Goal: Task Accomplishment & Management: Manage account settings

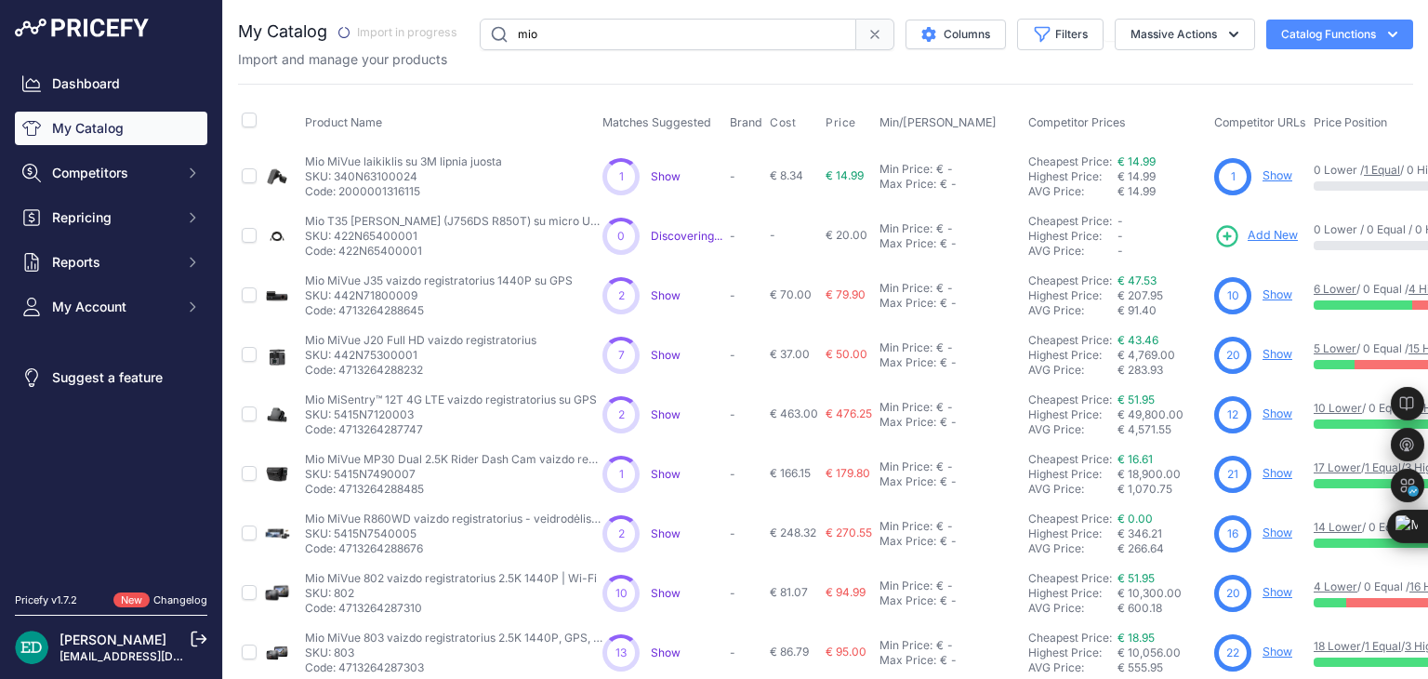
drag, startPoint x: 665, startPoint y: 45, endPoint x: 274, endPoint y: 51, distance: 390.4
click at [276, 51] on div "My Catalog" at bounding box center [825, 44] width 1175 height 50
type input "reolink"
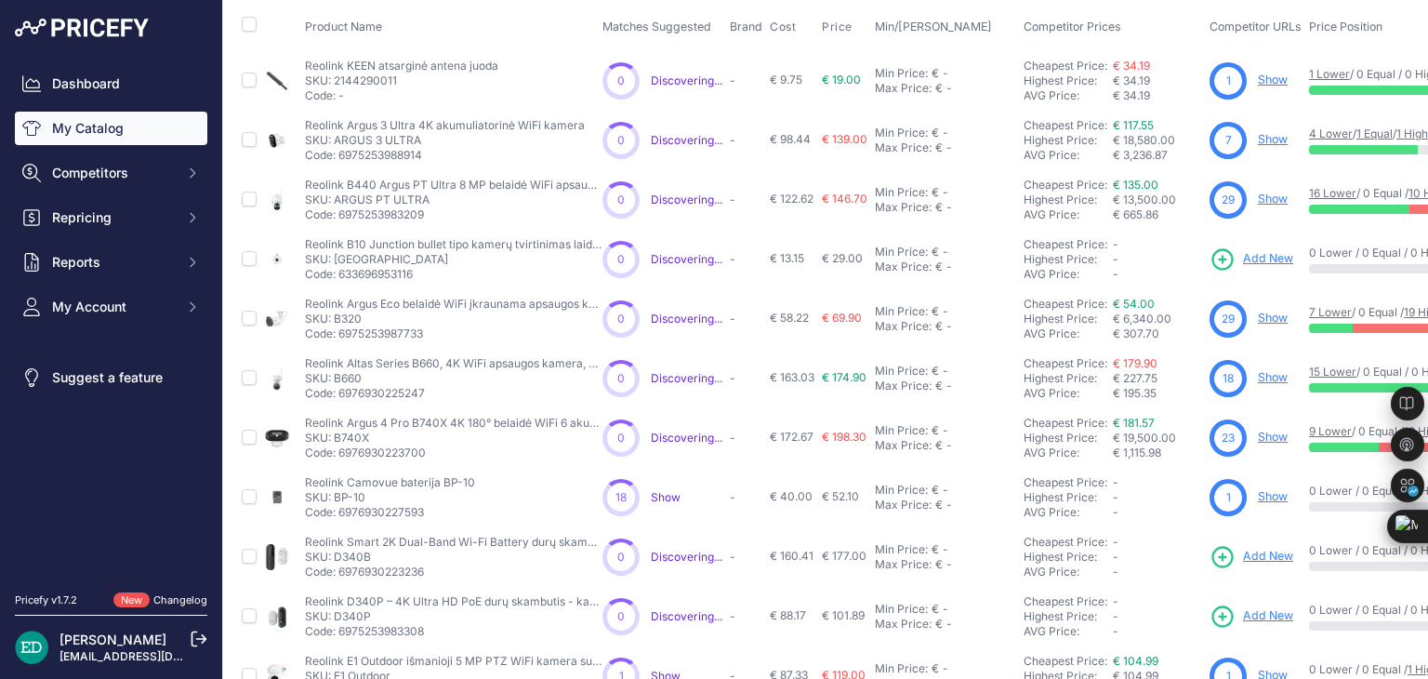
scroll to position [279, 0]
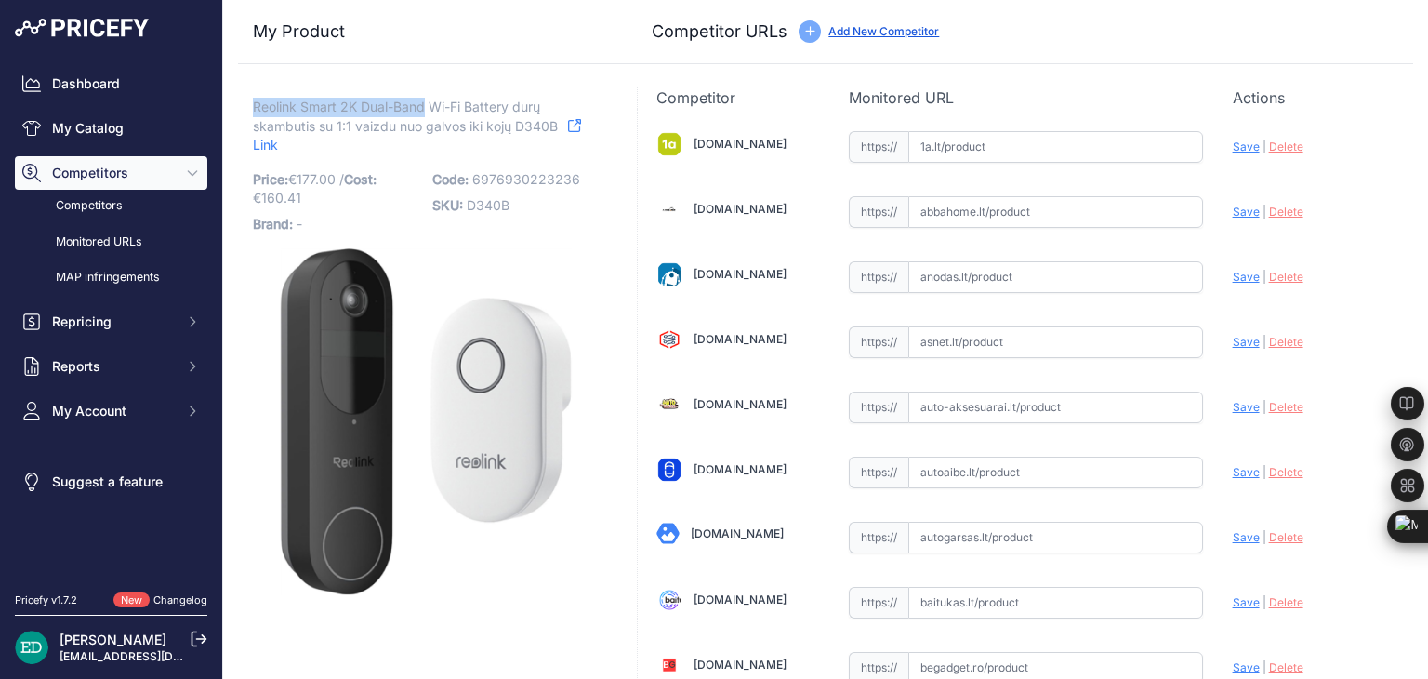
drag, startPoint x: 425, startPoint y: 99, endPoint x: 252, endPoint y: 103, distance: 172.9
copy span "Reolink Smart 2K Dual-Band"
click at [578, 124] on icon at bounding box center [574, 125] width 13 height 13
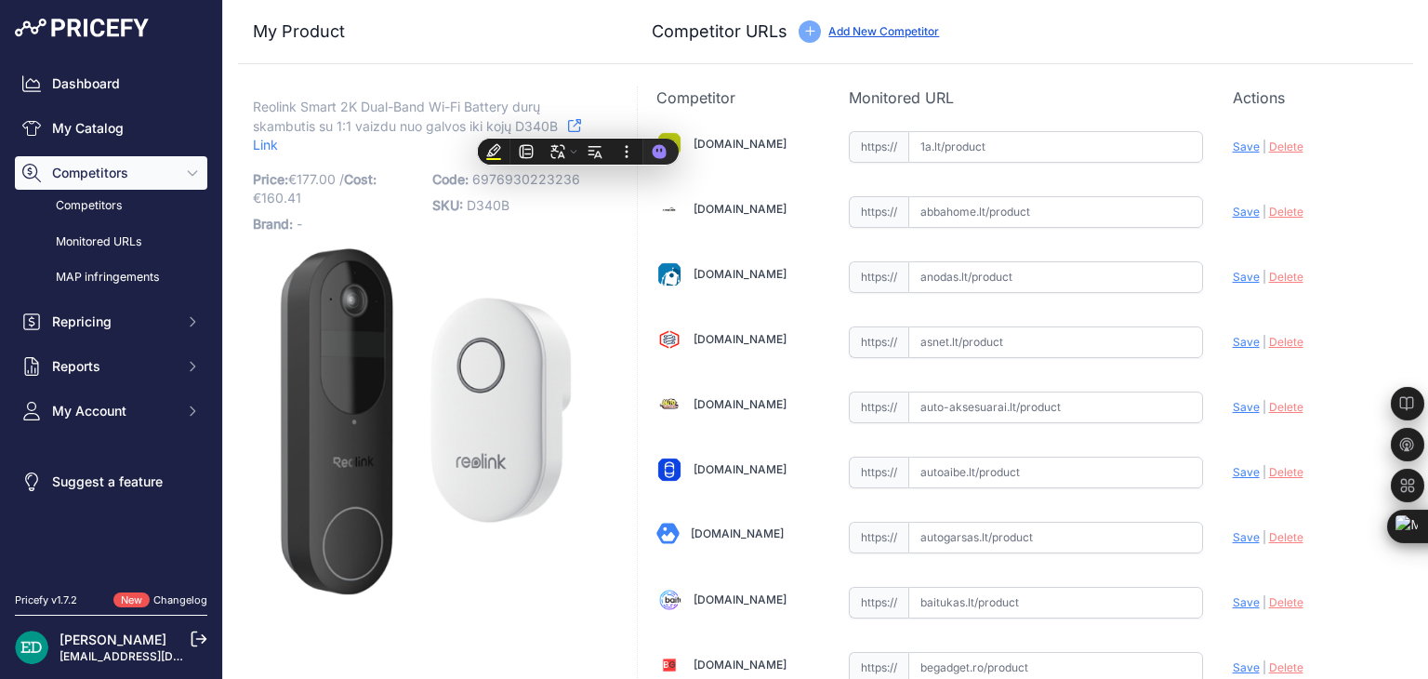
click at [1166, 29] on div "Competitor URLs Add New Competitor" at bounding box center [1025, 32] width 746 height 26
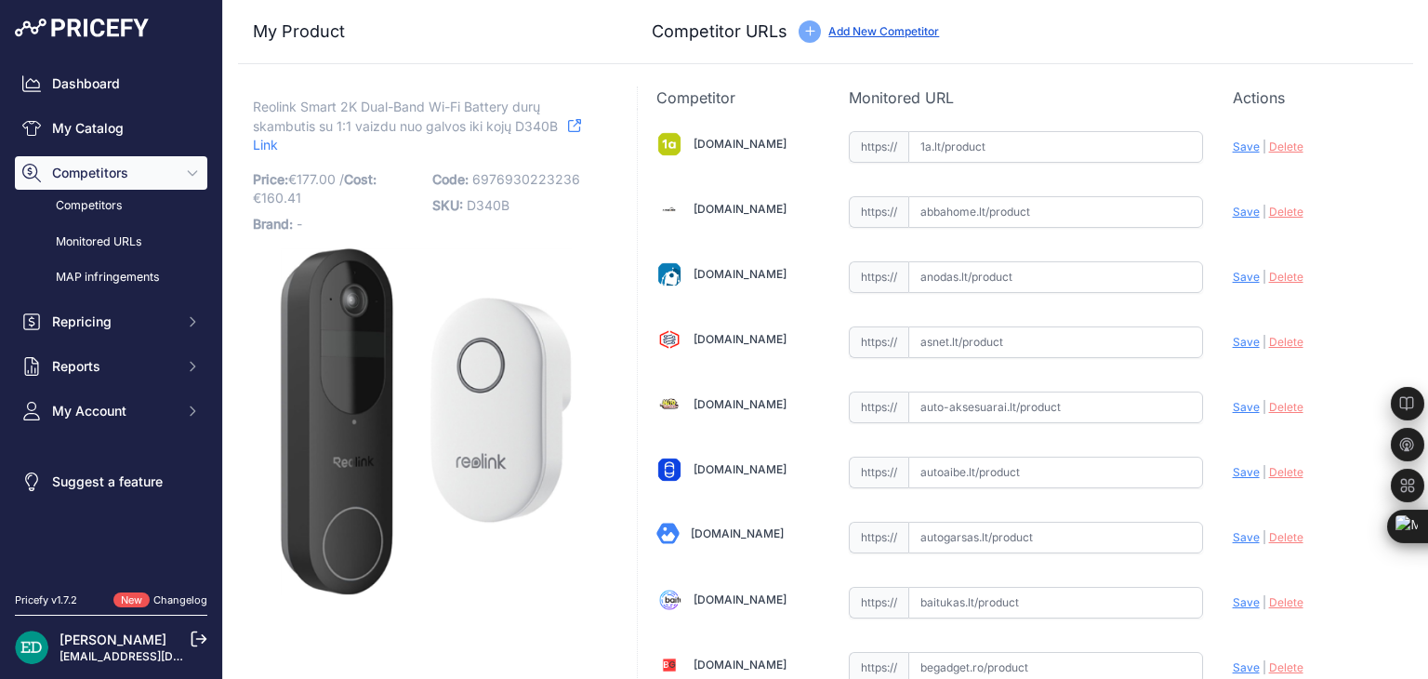
click at [996, 147] on input "text" at bounding box center [1055, 147] width 295 height 32
paste input "https://www.1a.lt/p/vaizdo-telefonspyne-reolink-d340p-juoda/u3go?utm_medium=ref…"
click at [1234, 145] on span "Save" at bounding box center [1245, 146] width 27 height 14
type input "https://www.1a.lt/p/vaizdo-telefonspyne-reolink-d340p-juoda/u3go?prirule_jdsnik…"
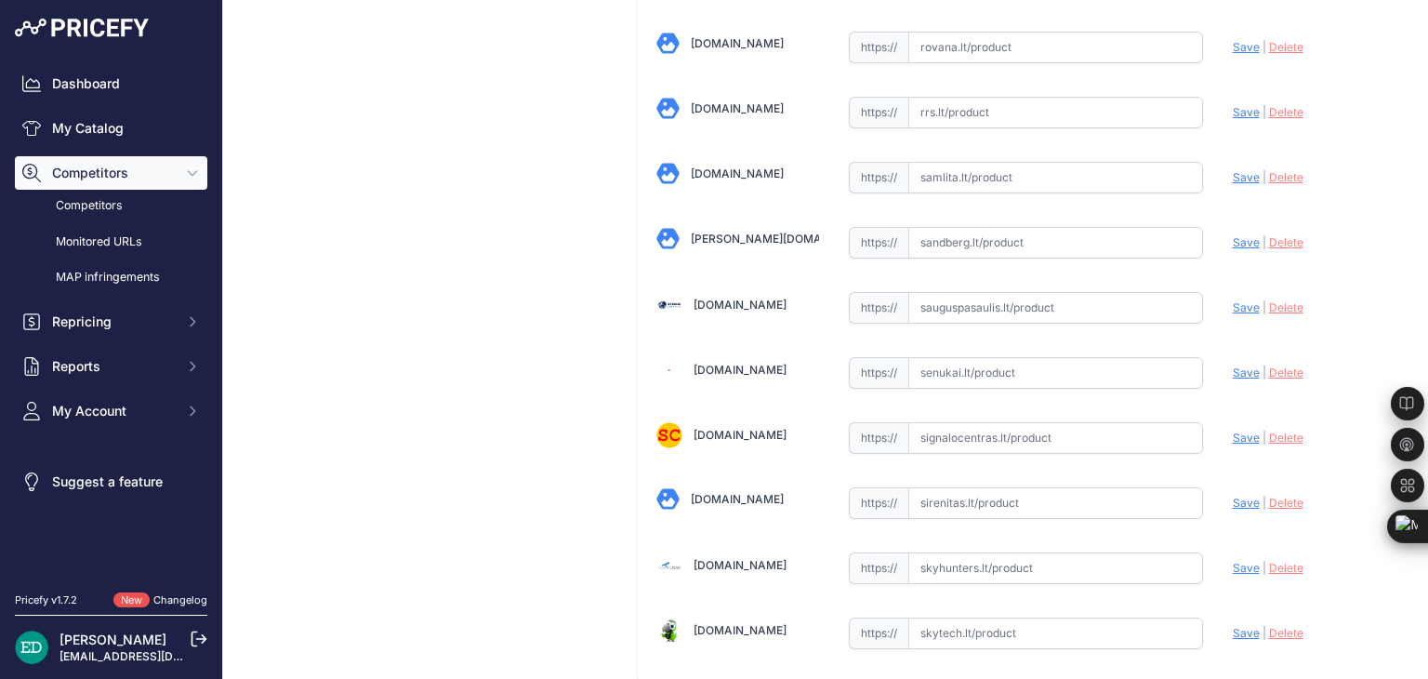
click at [927, 357] on input "text" at bounding box center [1055, 373] width 295 height 32
paste input "https://www.senukai.lt/p/vaizdo-telefonspyne-reolink-d340p-juoda/zrrj?utm_mediu…"
click at [1234, 365] on span "Save" at bounding box center [1245, 372] width 27 height 14
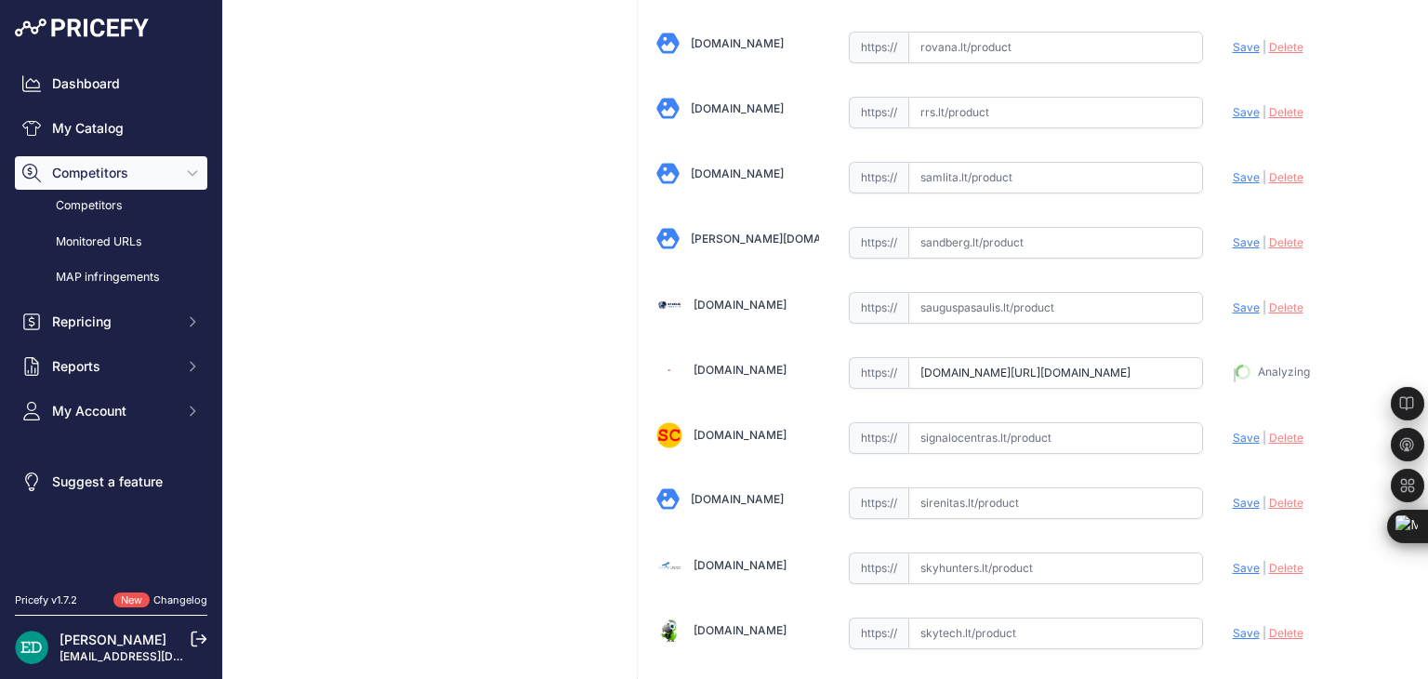
type input "https://www.senukai.lt/p/vaizdo-telefonspyne-reolink-d340p-juoda/zrrj?prirule_j…"
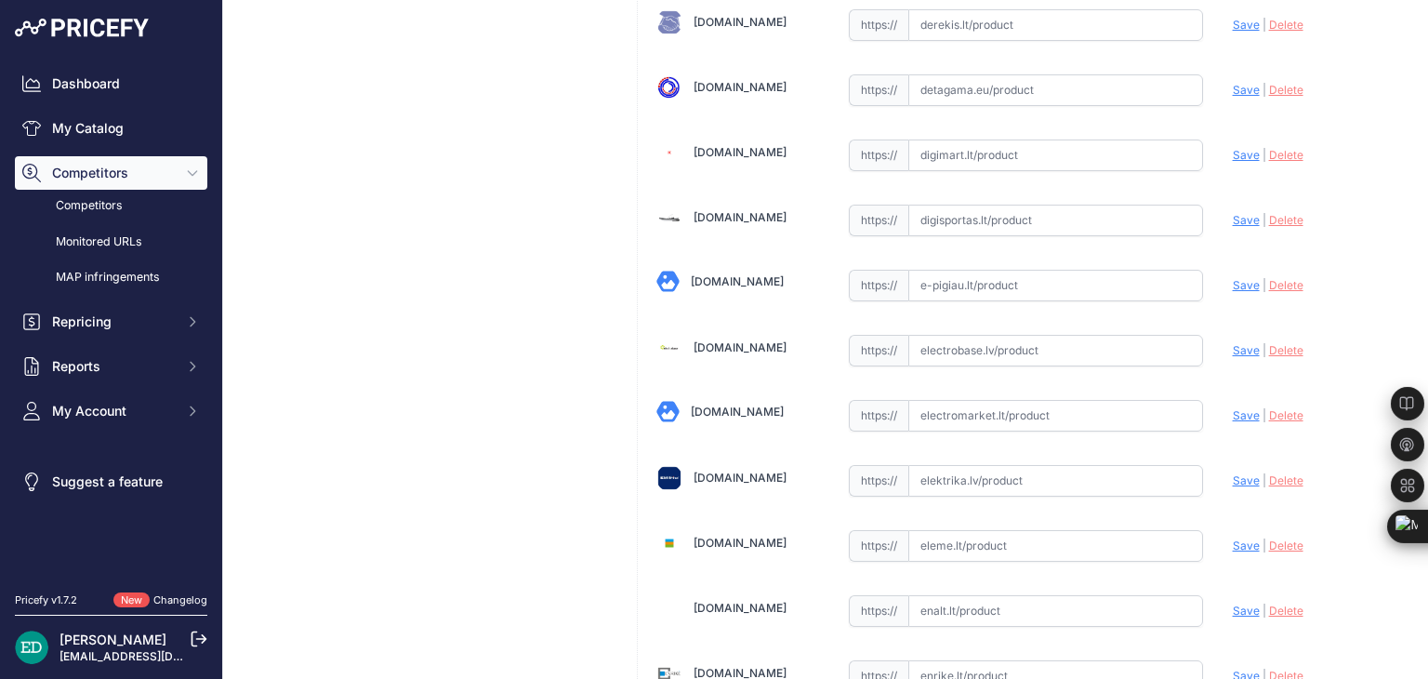
click at [1052, 336] on input "text" at bounding box center [1055, 351] width 295 height 32
paste input "https://electrobase.lv/lt/katalogas/telefonspynes-video-hd/reolink-d340p-smart-…"
click at [1232, 343] on span "Save" at bounding box center [1245, 350] width 27 height 14
type input "https://electrobase.lv/lt/katalogas/telefonspynes-video-hd/reolink-d340p-smart-…"
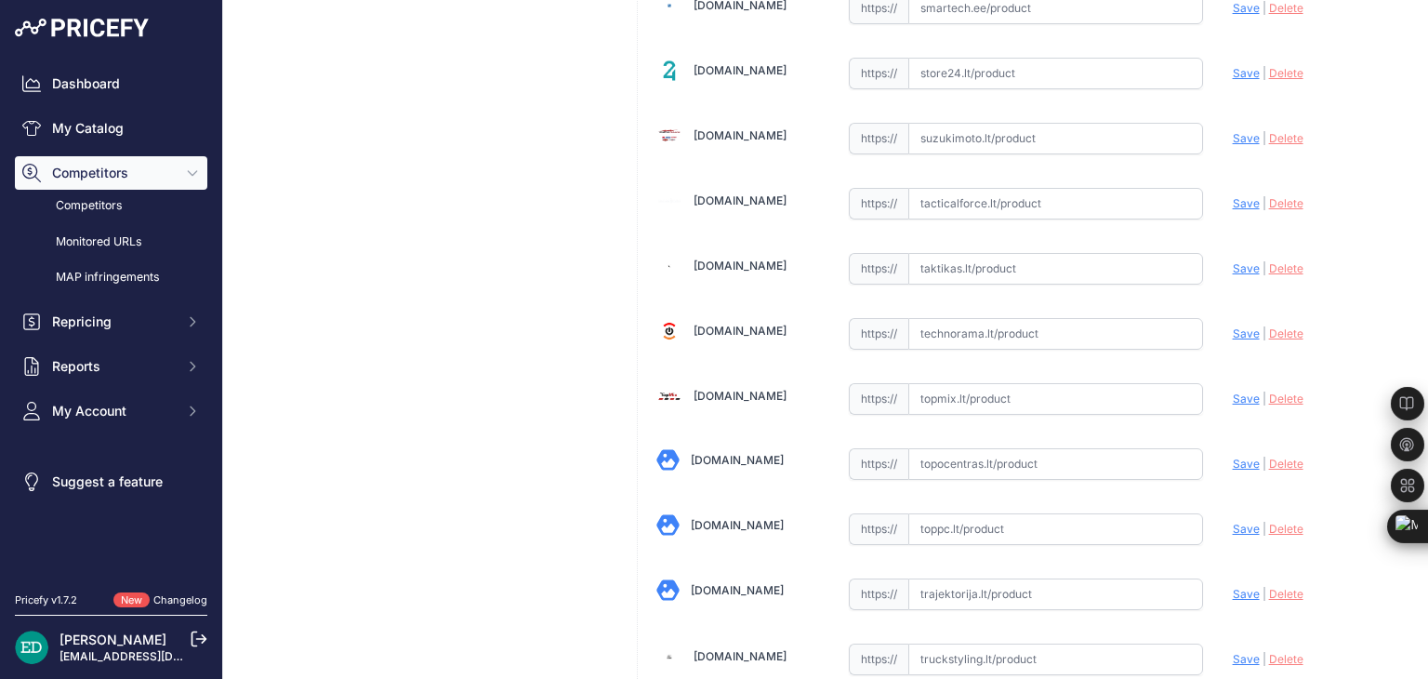
scroll to position [5687, 0]
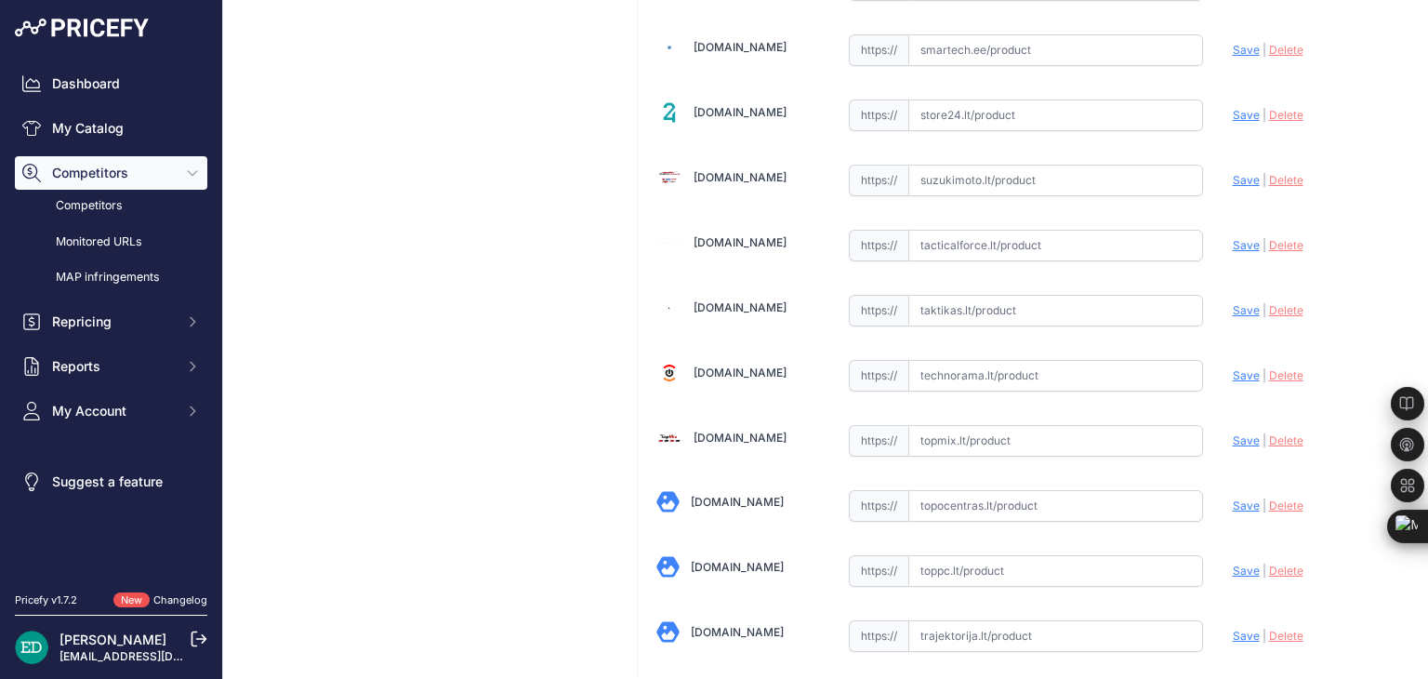
click at [1036, 360] on input "text" at bounding box center [1055, 376] width 295 height 32
paste input "https://www.technorama.lt/stebejimo-kameros/1684559-reolink-poe-vaizdo-duru-ska…"
click at [1235, 368] on span "Save" at bounding box center [1245, 375] width 27 height 14
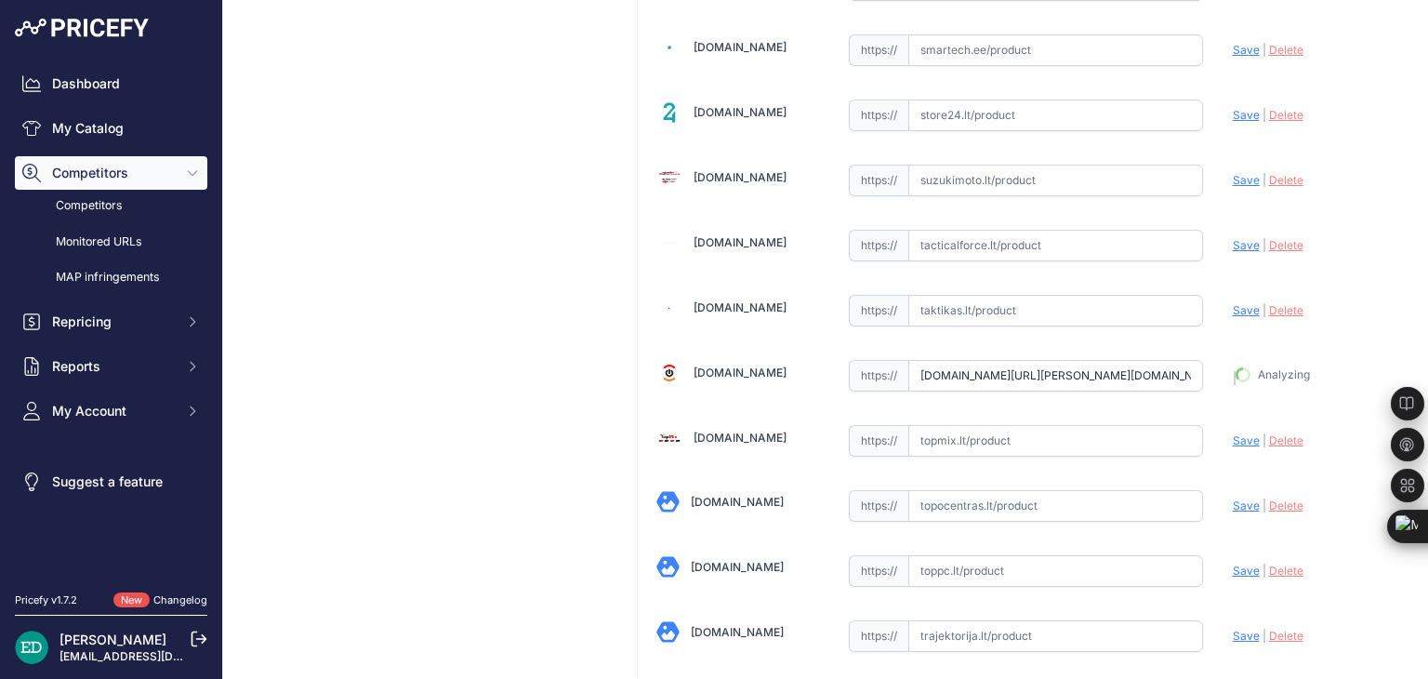
type input "https://www.technorama.lt/stebejimo-kameros/1684559-reolink-poe-vaizdo-duru-ska…"
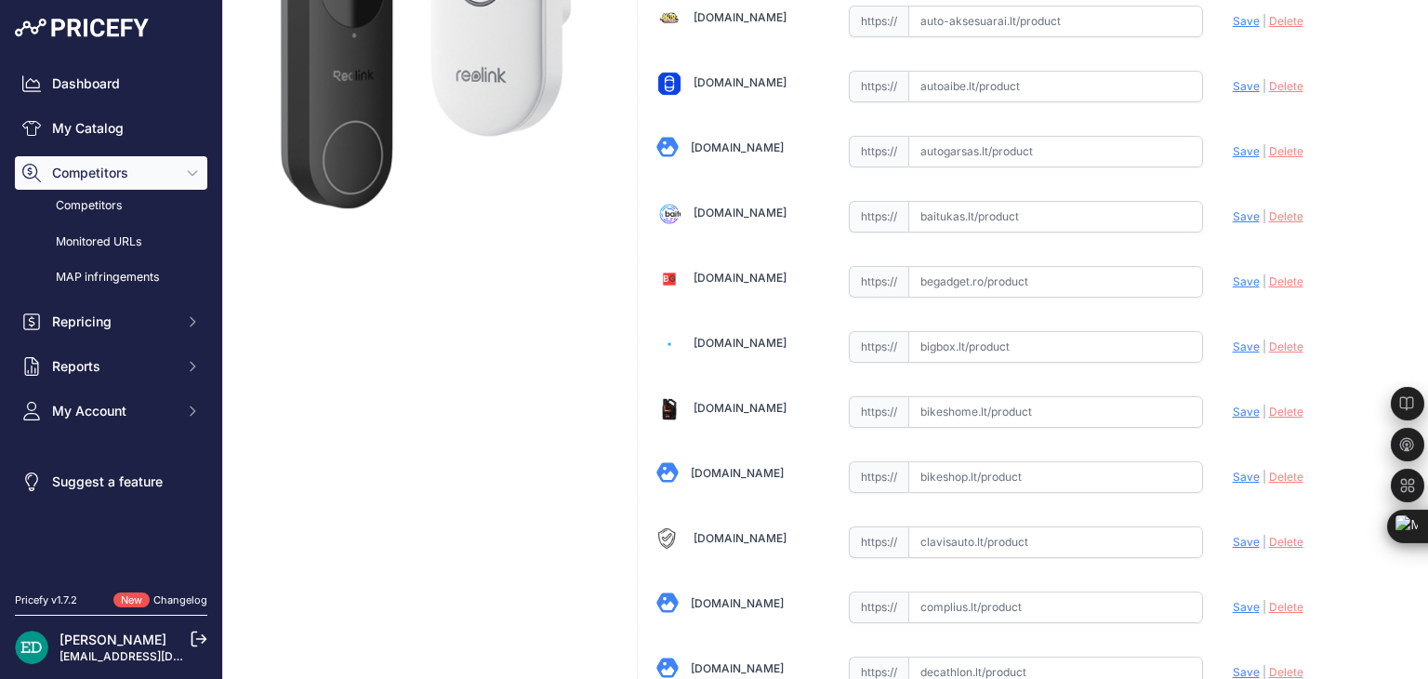
scroll to position [387, 0]
click at [1022, 338] on input "text" at bounding box center [1055, 346] width 295 height 32
paste input "https://bigbox.lt/product/3553510-reolink-poe-vaizdo-duru-skambutis?utm_source=…"
click at [1232, 341] on span "Save" at bounding box center [1245, 345] width 27 height 14
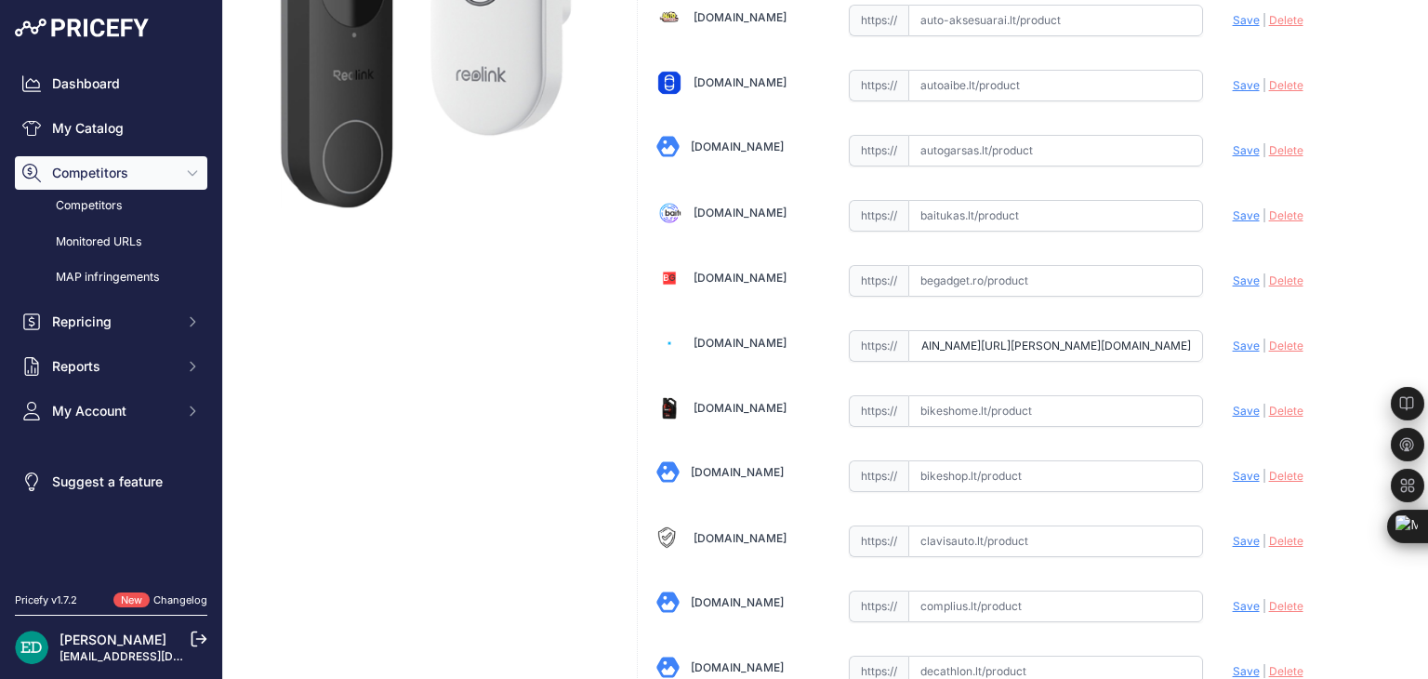
scroll to position [0, 0]
type input "https://bigbox.lt/product/3553510-reolink-poe-vaizdo-duru-skambutis?prirule_jds…"
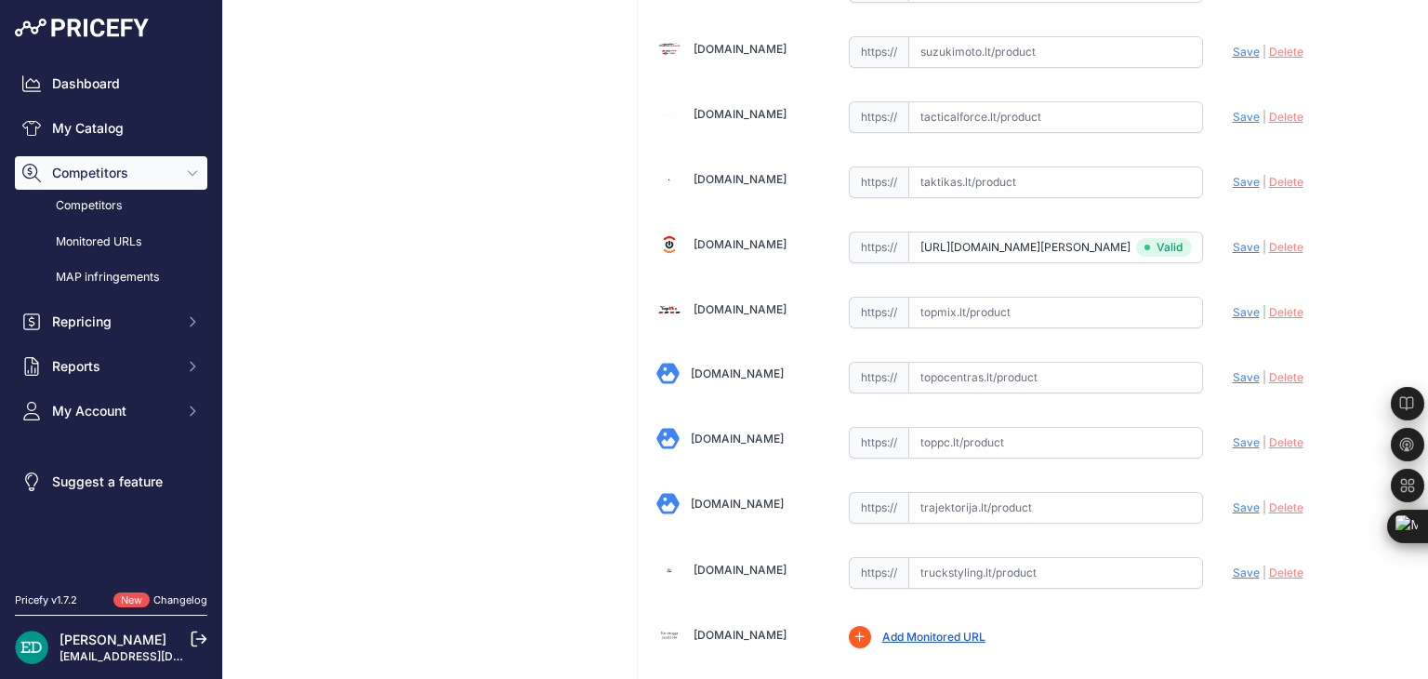
click at [1005, 362] on input "text" at bounding box center [1055, 378] width 295 height 32
paste input "https://www.topocentras.lt/ismanusis-duru-skambutis-reolink-d340p-smart-2k-wire…"
click at [1232, 370] on span "Save" at bounding box center [1245, 377] width 27 height 14
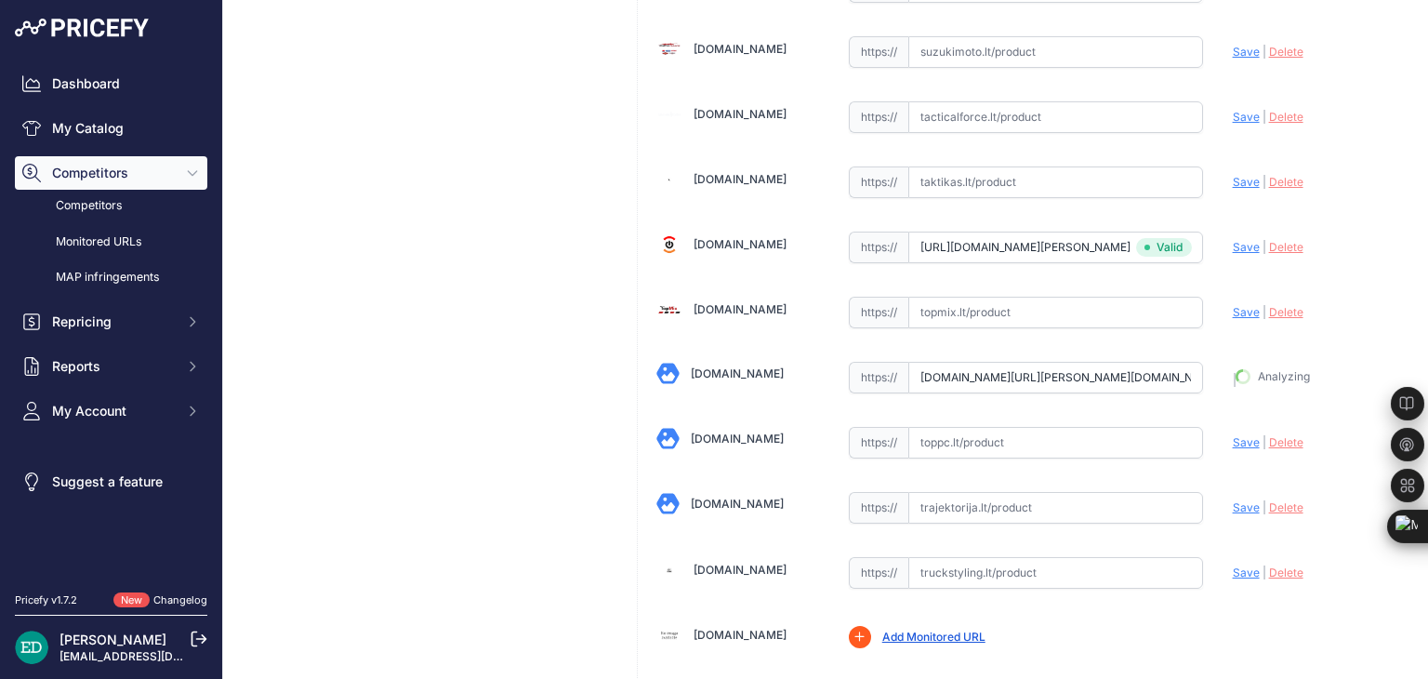
type input "https://www.topocentras.lt/ismanusis-duru-skambutis-reolink-d340p-smart-2k-wire…"
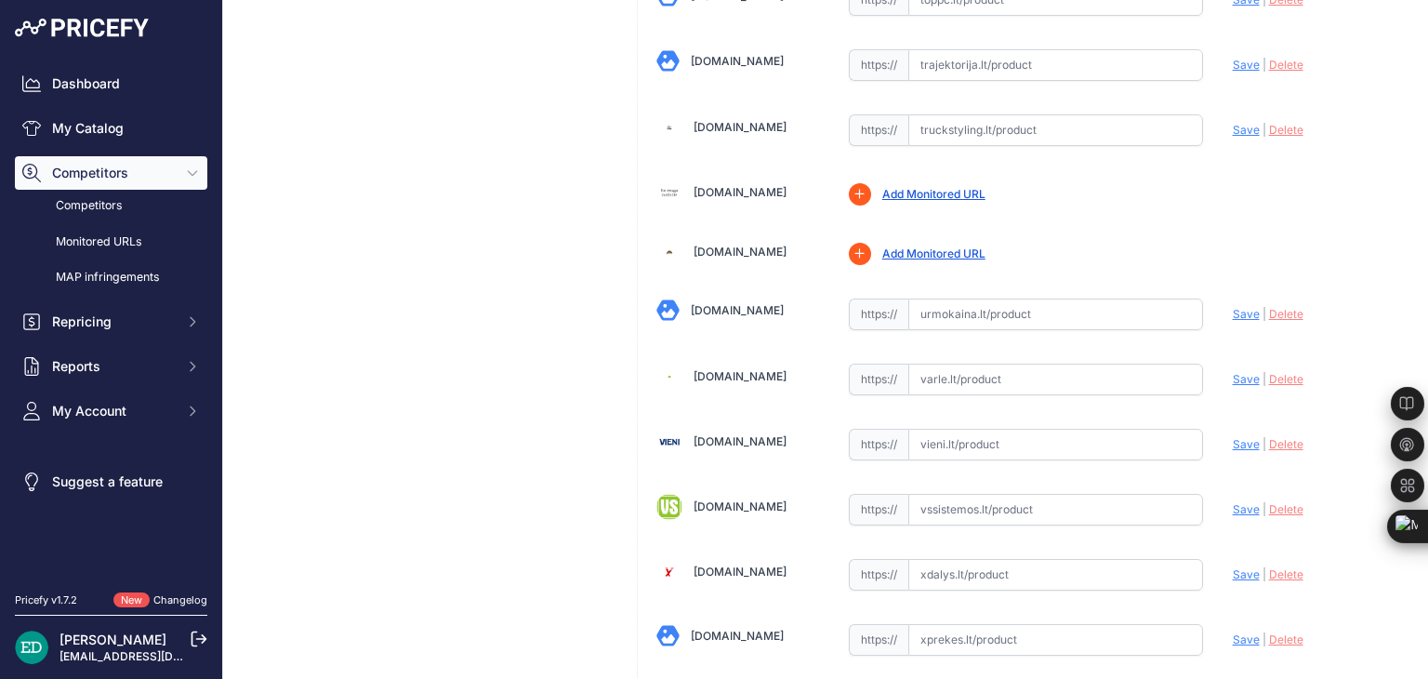
click at [1002, 363] on input "text" at bounding box center [1055, 379] width 295 height 32
paste input "https://www.varle.lt/tinklo-kameros-priedai-monitoringas/ismanusis-duru-skambut…"
click at [1232, 372] on span "Save" at bounding box center [1245, 379] width 27 height 14
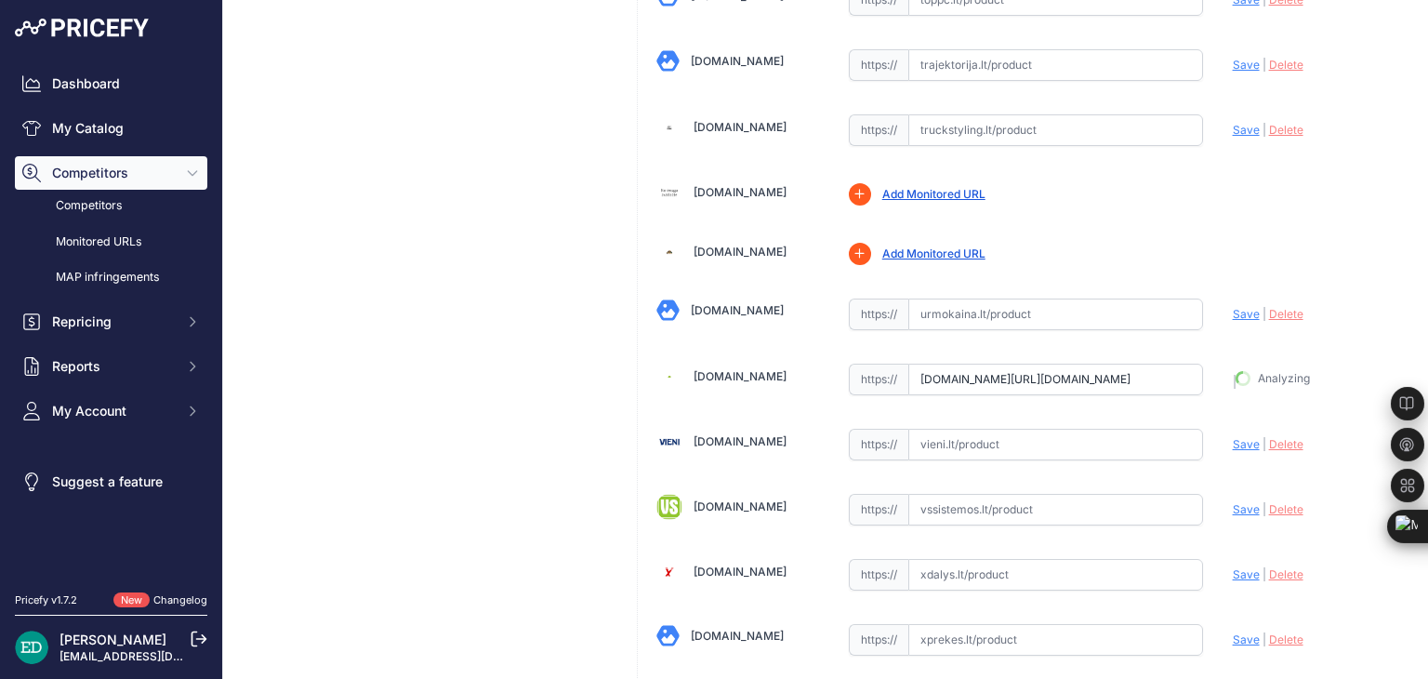
type input "https://www.varle.lt/tinklo-kameros-priedai-monitoringas/ismanusis-duru-skambut…"
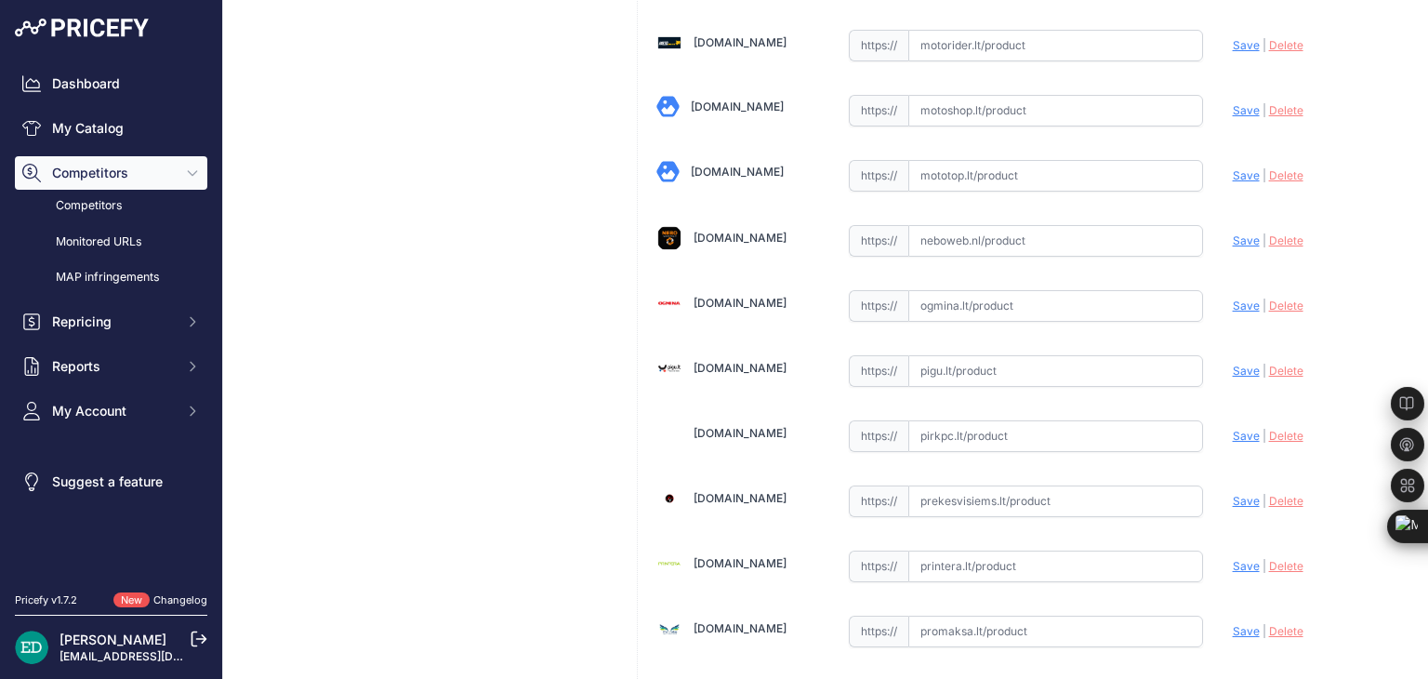
scroll to position [4226, 0]
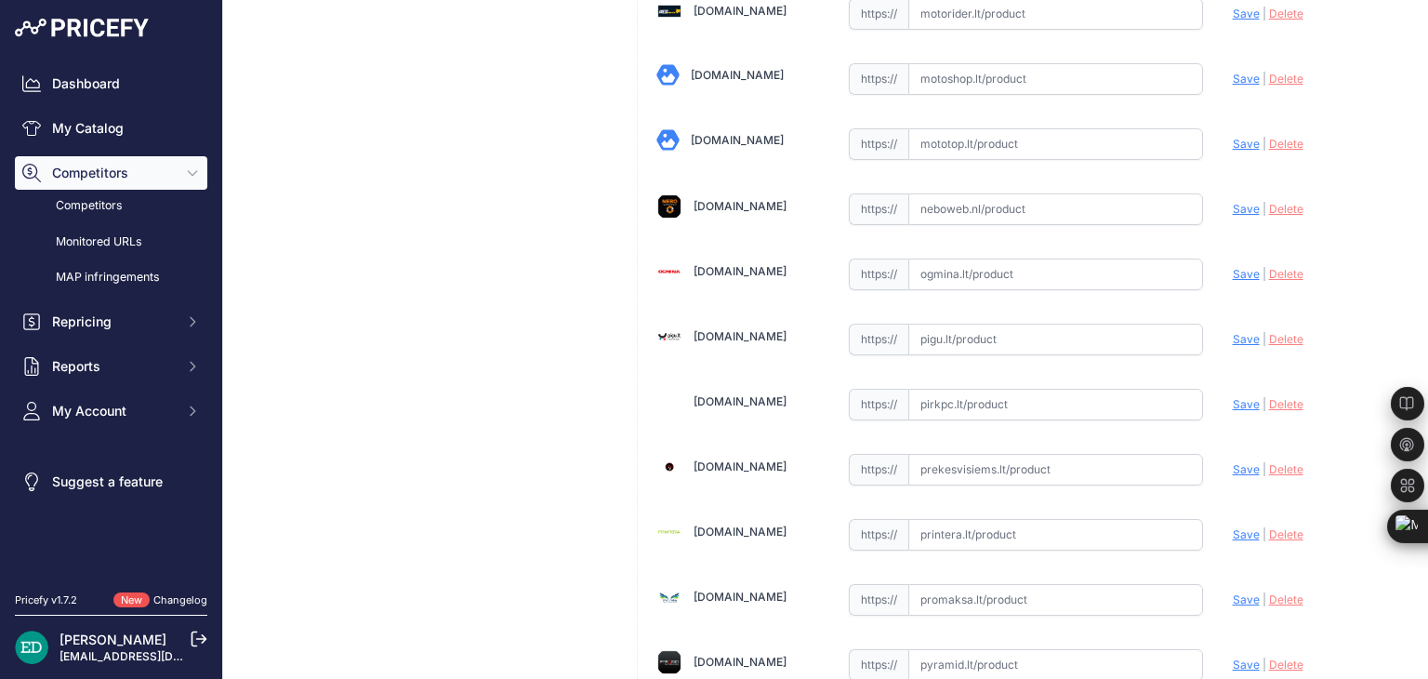
click at [993, 258] on input "text" at bounding box center [1055, 274] width 295 height 32
paste input "https://www.ogmina.lt/lt/duru-skambutis-reolink-d340p-smart-2k-wired-poe-video-…"
click at [1234, 267] on span "Save" at bounding box center [1245, 274] width 27 height 14
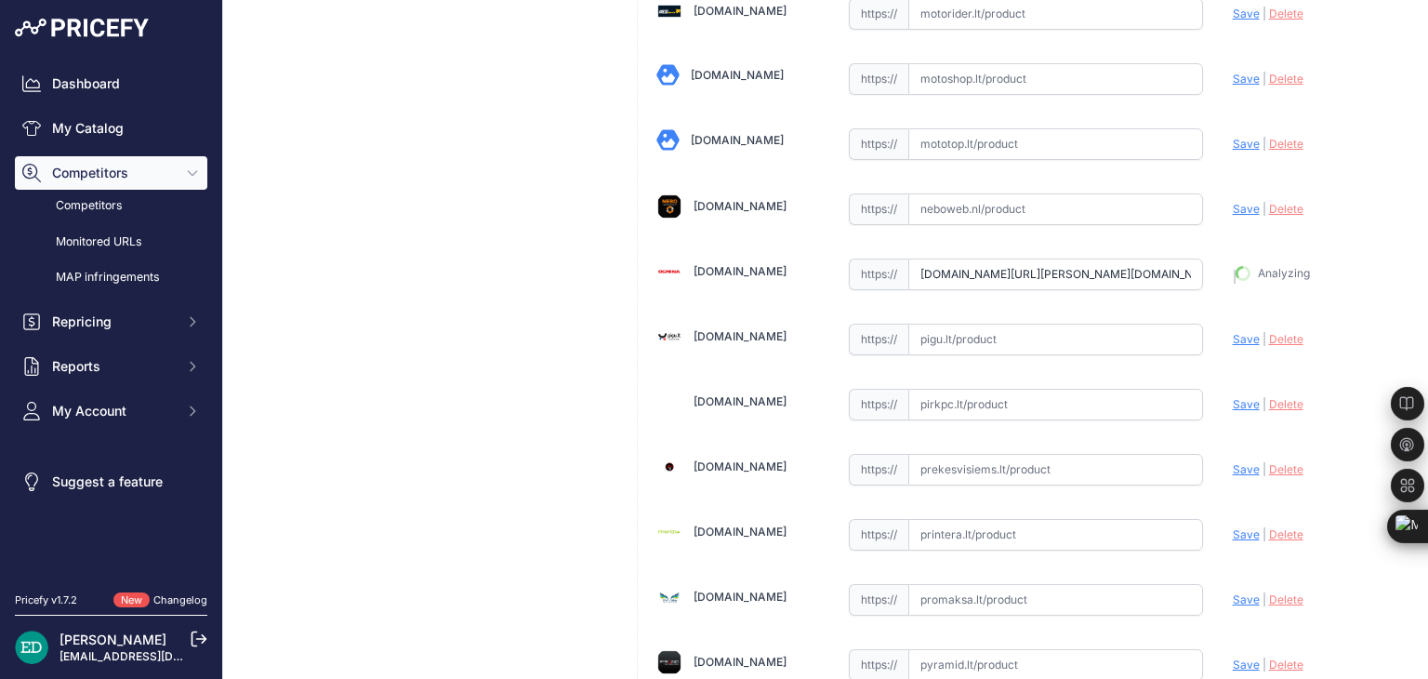
type input "https://www.ogmina.lt/lt/duru-skambutis-reolink-d340p-smart-2k-wired-poe-video-…"
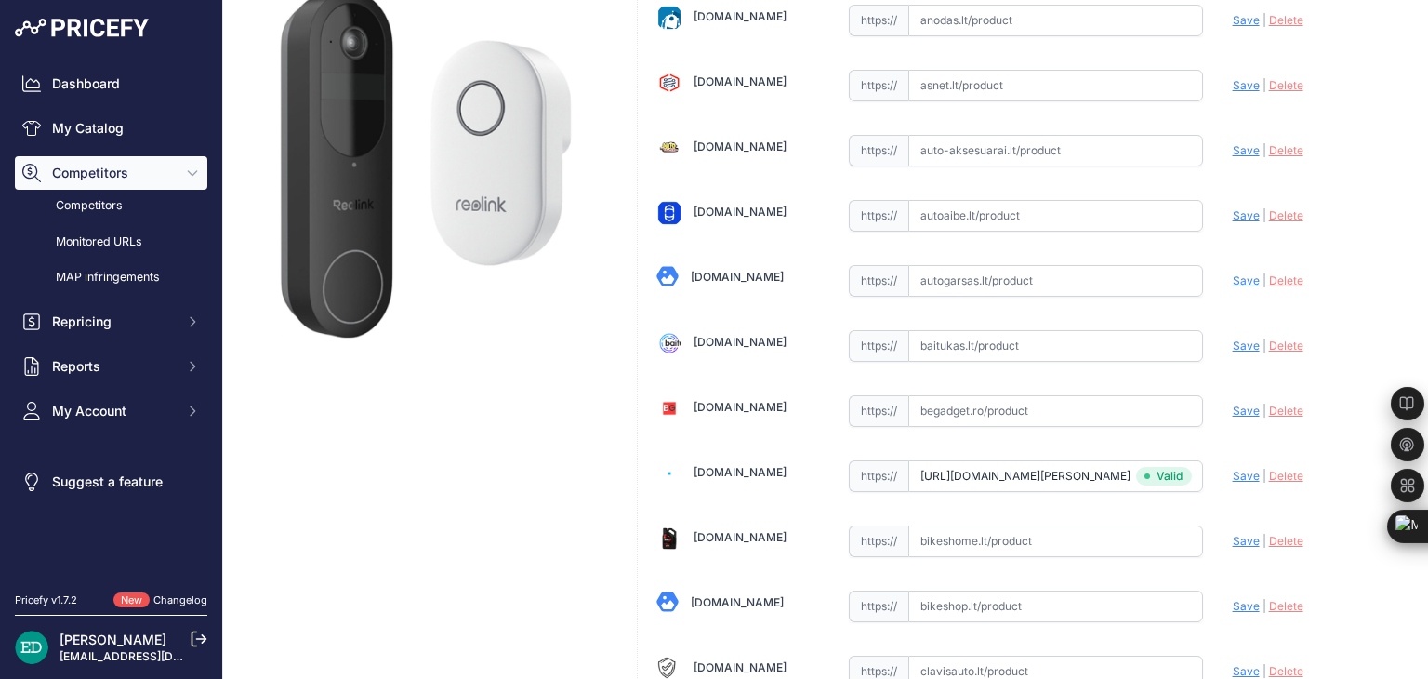
scroll to position [257, 0]
click at [994, 341] on input "text" at bounding box center [1055, 345] width 295 height 32
paste input "https://baitukas.lt/produktas/reolink-d340p-smart-2k-wired-poe-video-doorbell-w…"
click at [1232, 344] on span "Save" at bounding box center [1245, 344] width 27 height 14
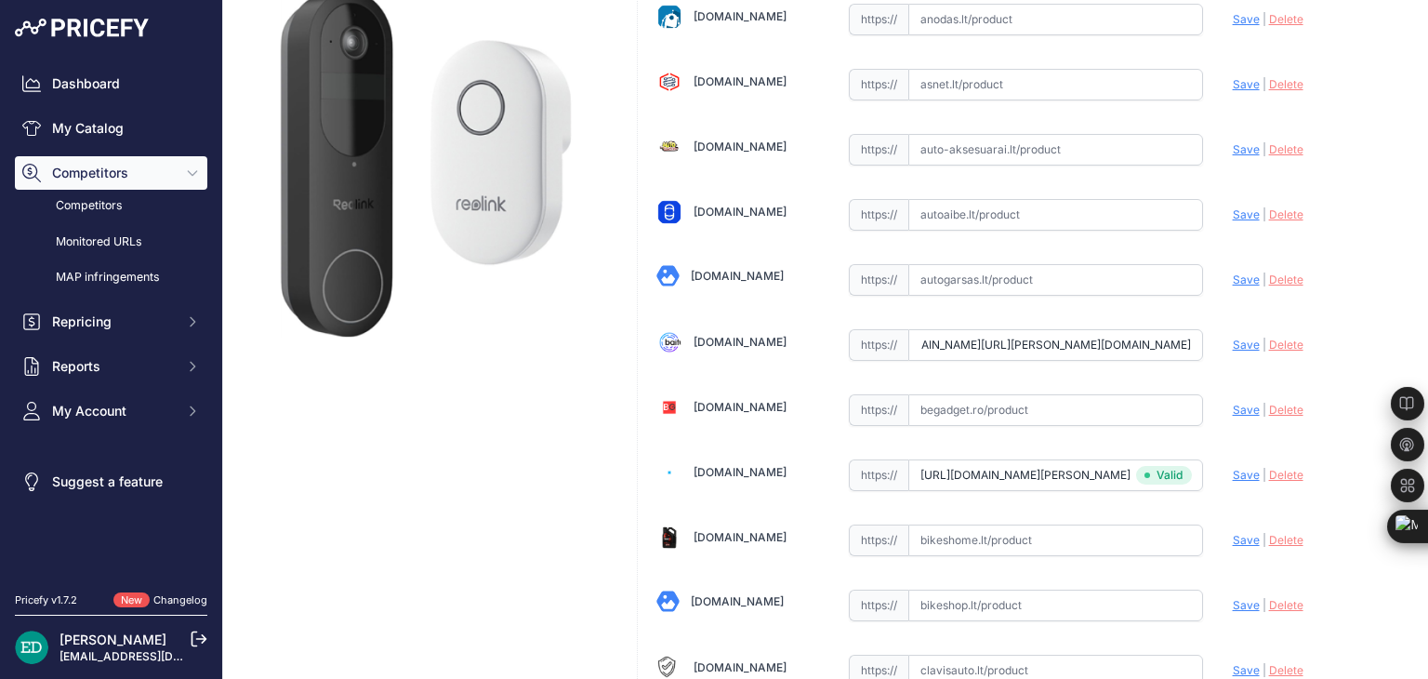
scroll to position [0, 0]
type input "https://baitukas.lt/produktas/reolink-d340p-smart-2k-wired-poe-video-doorbell-w…"
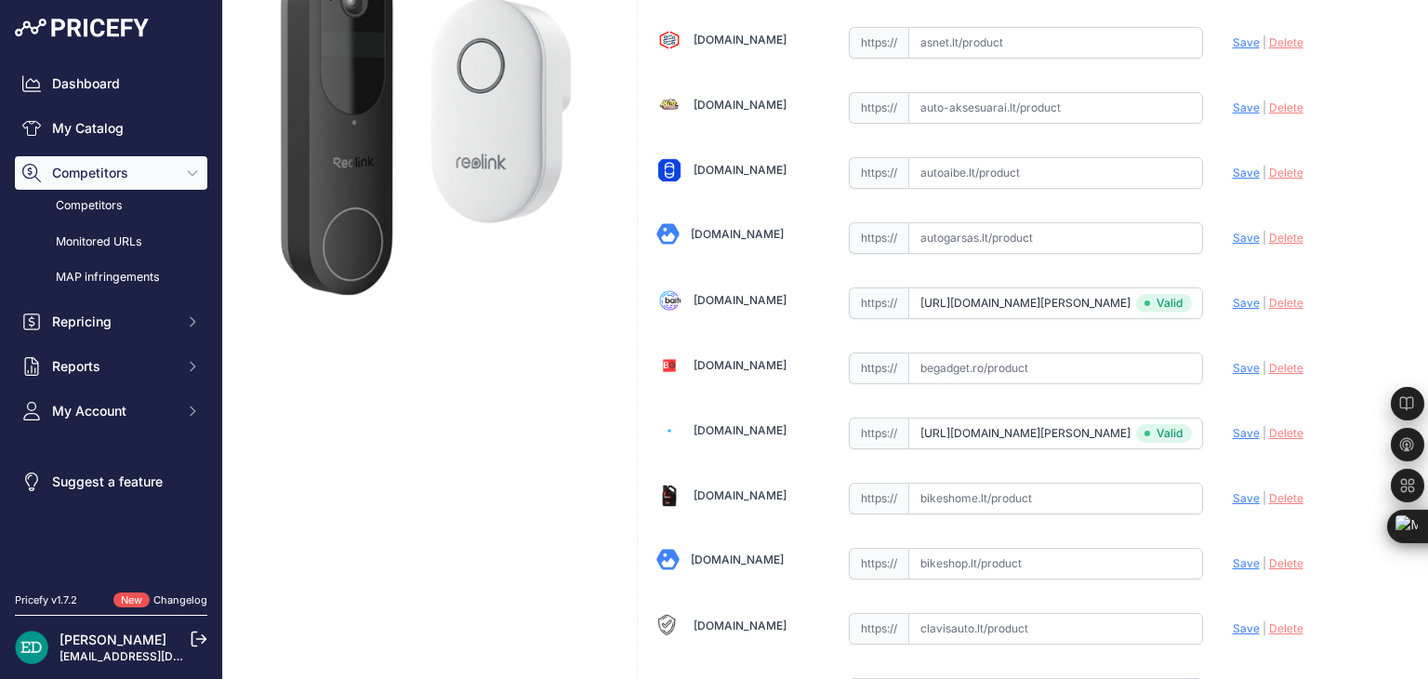
scroll to position [1227, 0]
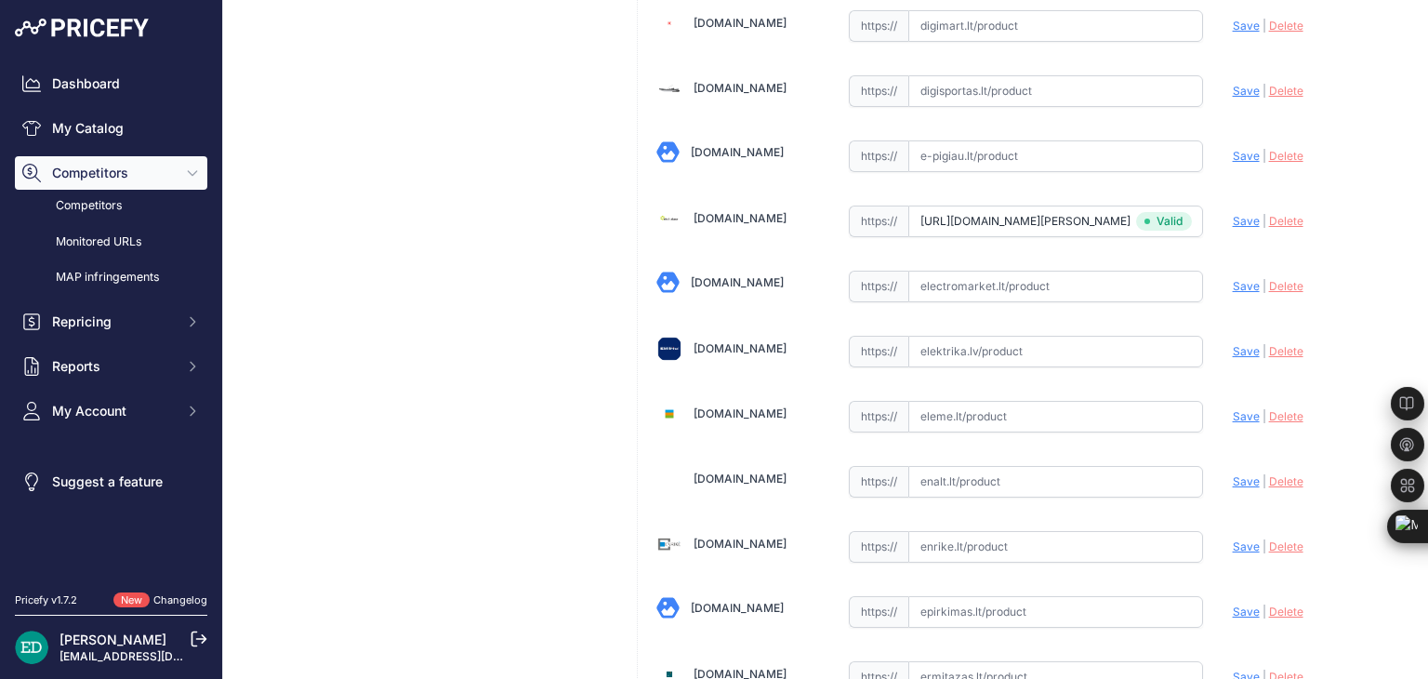
click at [948, 348] on input "text" at bounding box center [1055, 352] width 295 height 32
paste input "https://www.elektrika.lv/lt/ismanusis-namas/dur-skambuciai/reolink-d340p-smart-…"
click at [1232, 348] on span "Save" at bounding box center [1245, 351] width 27 height 14
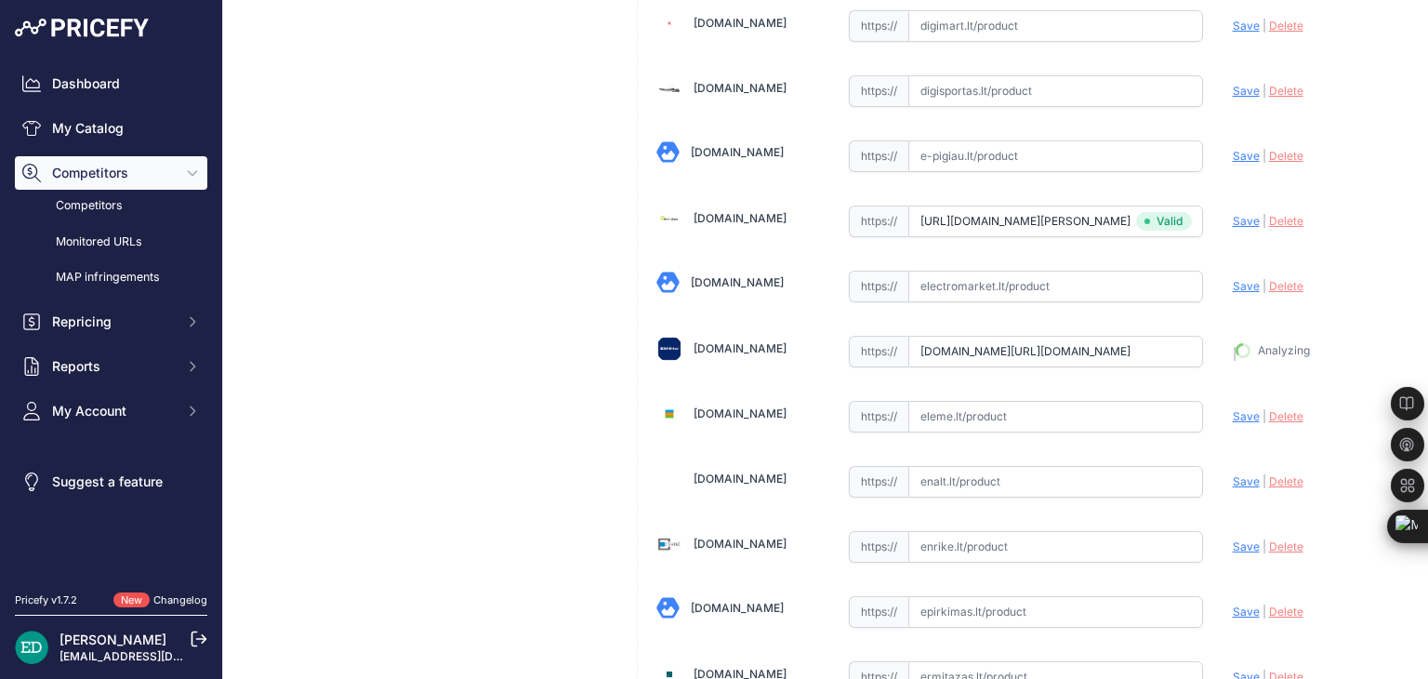
type input "https://www.elektrika.lv/lt/ismanusis-namas/dur-skambuciai/reolink-d340p-smart-…"
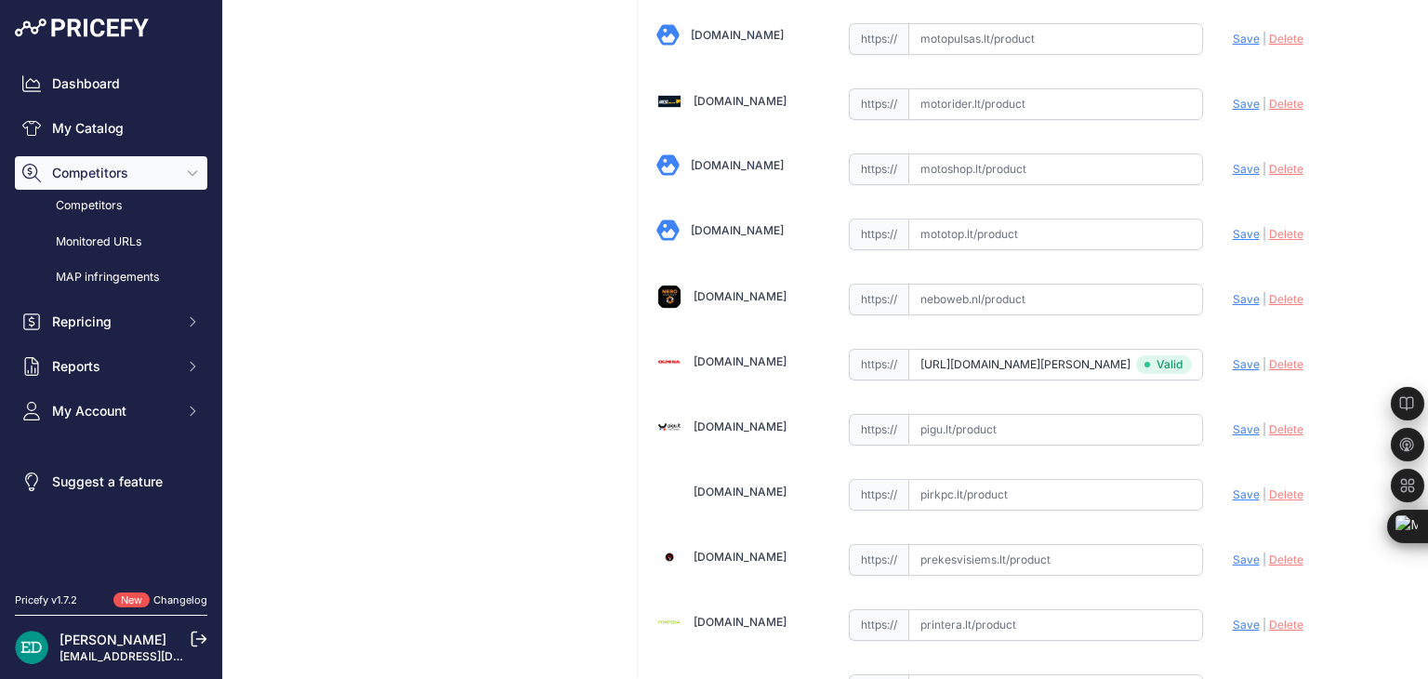
scroll to position [5945, 0]
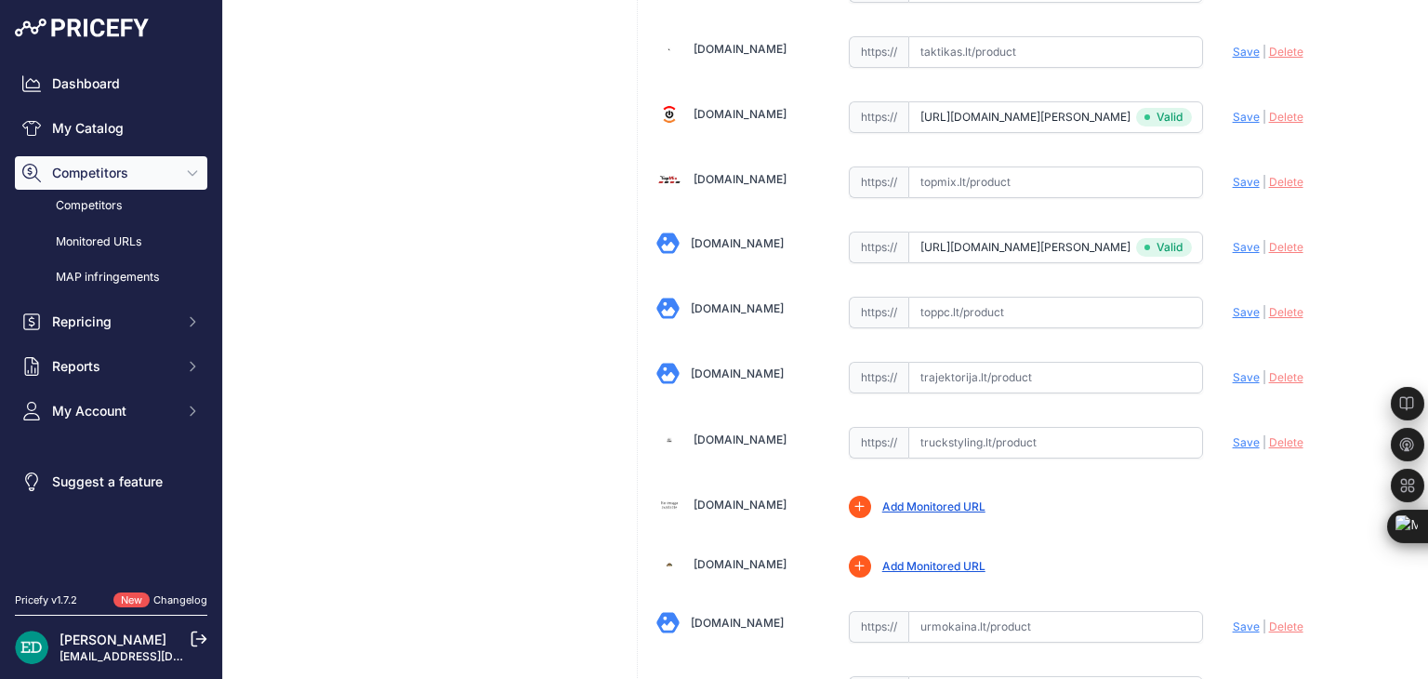
click at [985, 362] on input "text" at bounding box center [1055, 378] width 295 height 32
paste input "https://www.trajektorija.lt/ismanus-duru-skambuciai/291221-reolink-d340p-smart-…"
click at [1232, 370] on span "Save" at bounding box center [1245, 377] width 27 height 14
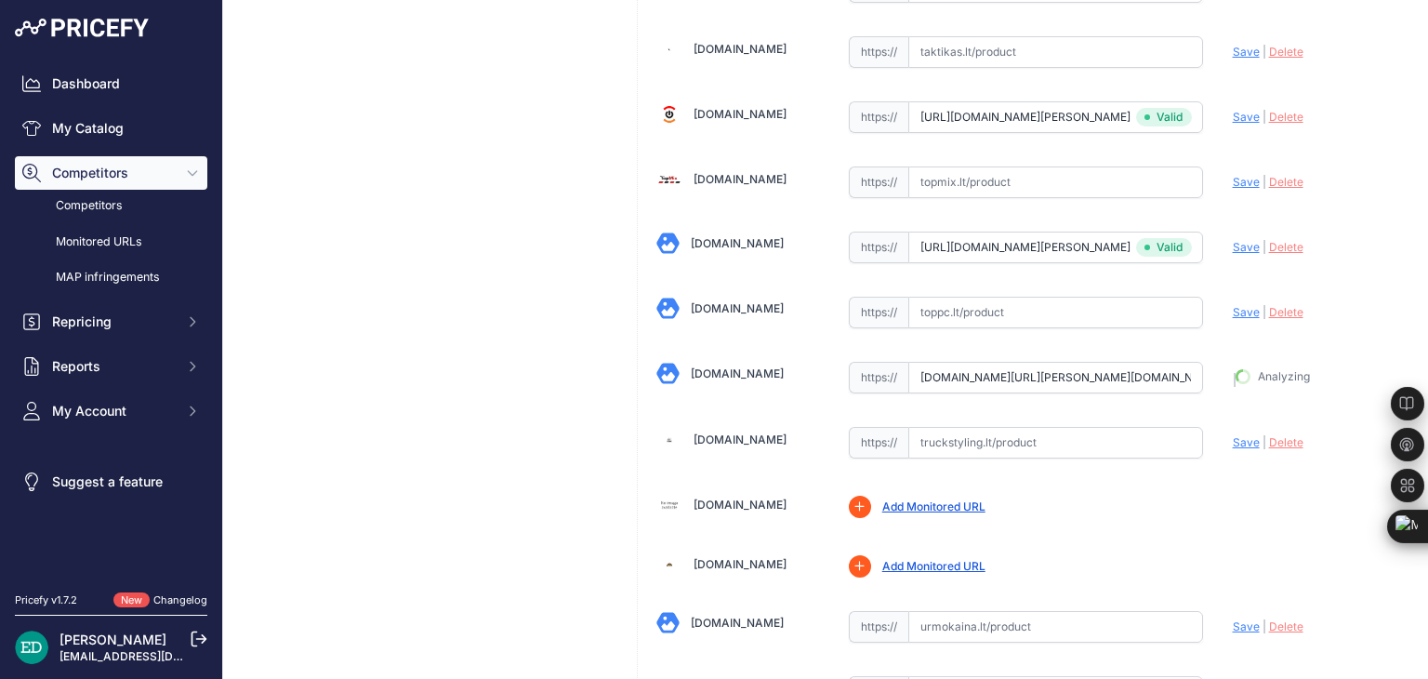
type input "https://www.trajektorija.lt/ismanus-duru-skambuciai/291221-reolink-d340p-smart-…"
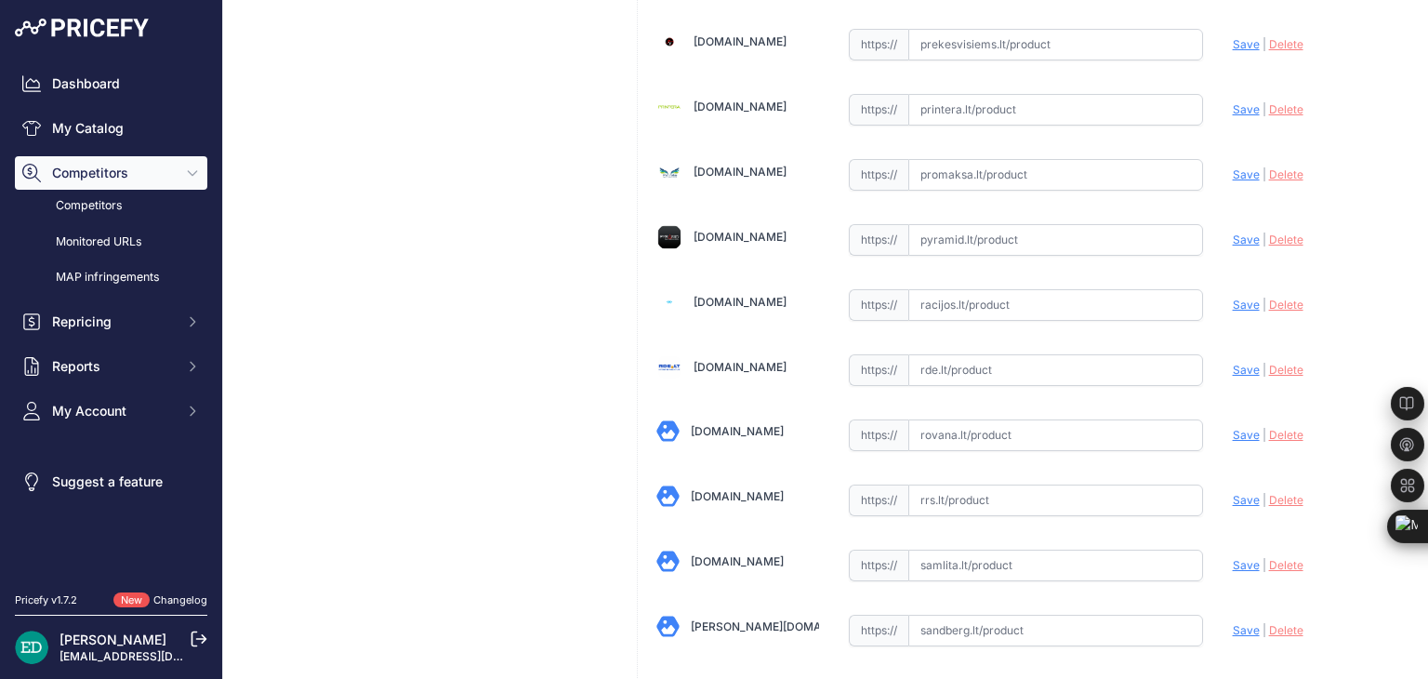
click at [973, 354] on input "text" at bounding box center [1055, 370] width 295 height 32
paste input "https://www.rde.lt/products/lt/937/1297422/sort/5/filter/0_0_0_0/D340P-Smart-2K…"
click at [1232, 362] on span "Save" at bounding box center [1245, 369] width 27 height 14
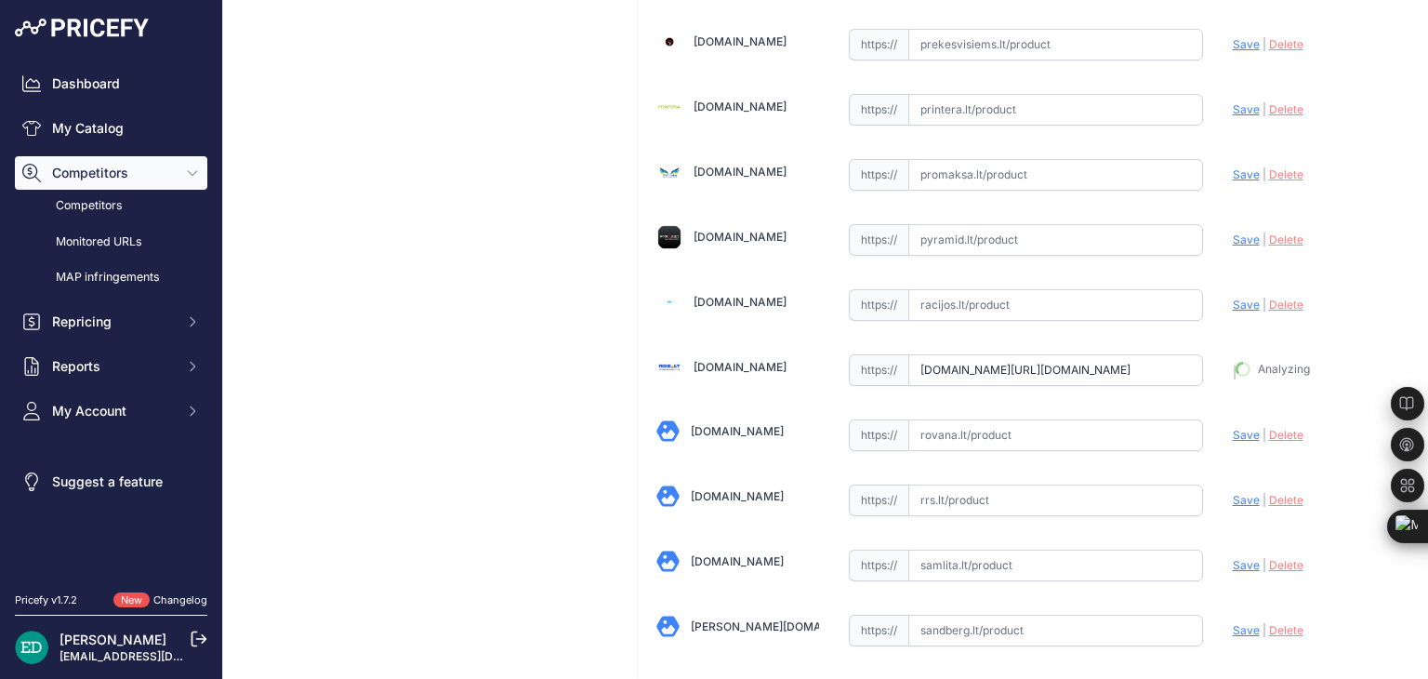
type input "https://www.rde.lt/products/lt/937/1297422/sort/5/filter/0_0_0_0/D340P-Smart-2K…"
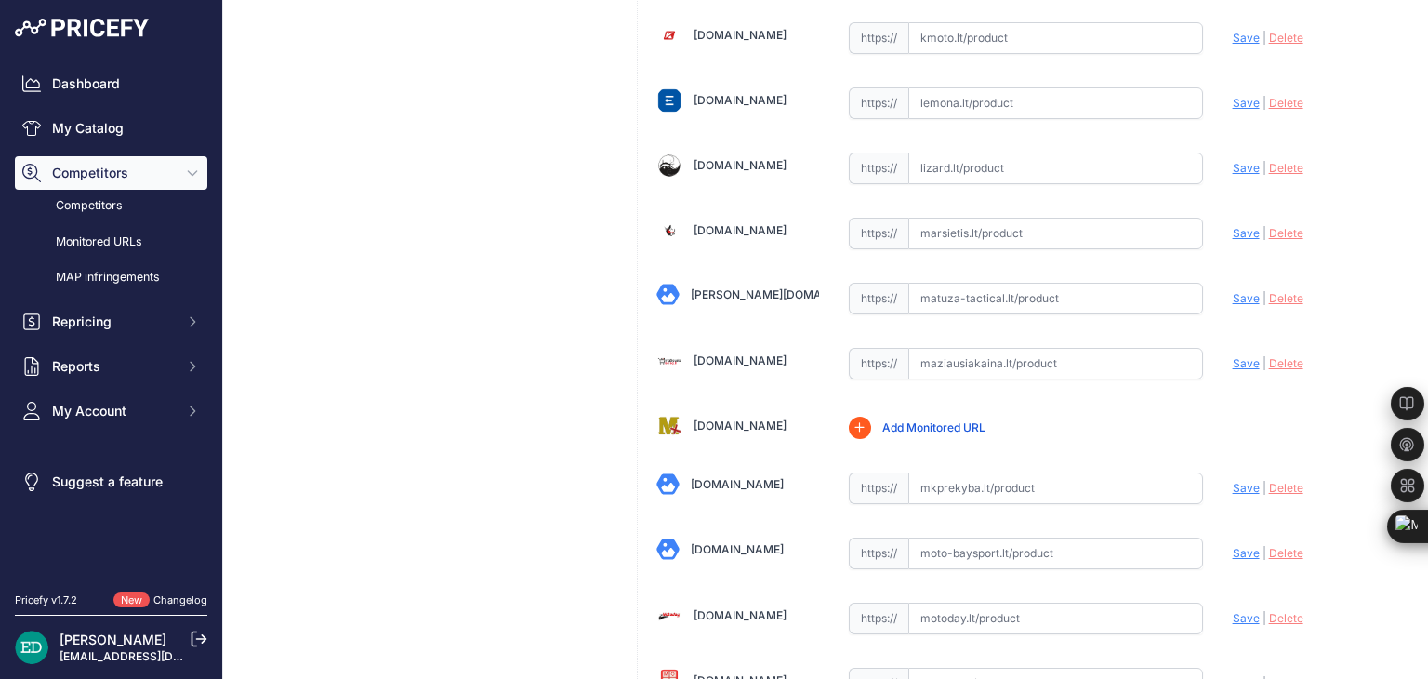
click at [971, 348] on input "text" at bounding box center [1055, 364] width 295 height 32
paste input "https://maziausiakaina.lt/duru-skambuciai/30758-reolink-d340p-smart-2k-wired-po…"
click at [1232, 356] on span "Save" at bounding box center [1245, 363] width 27 height 14
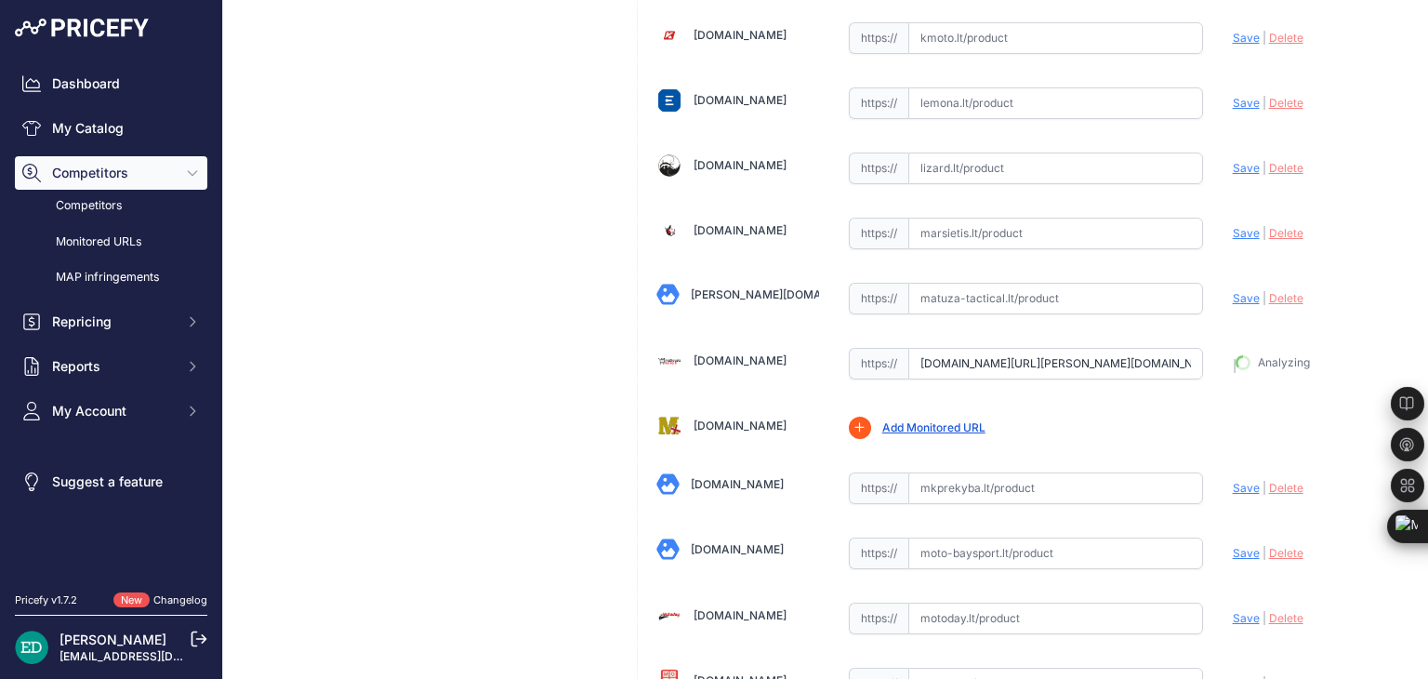
type input "https://maziausiakaina.lt/duru-skambuciai/30758-reolink-d340p-smart-2k-wired-po…"
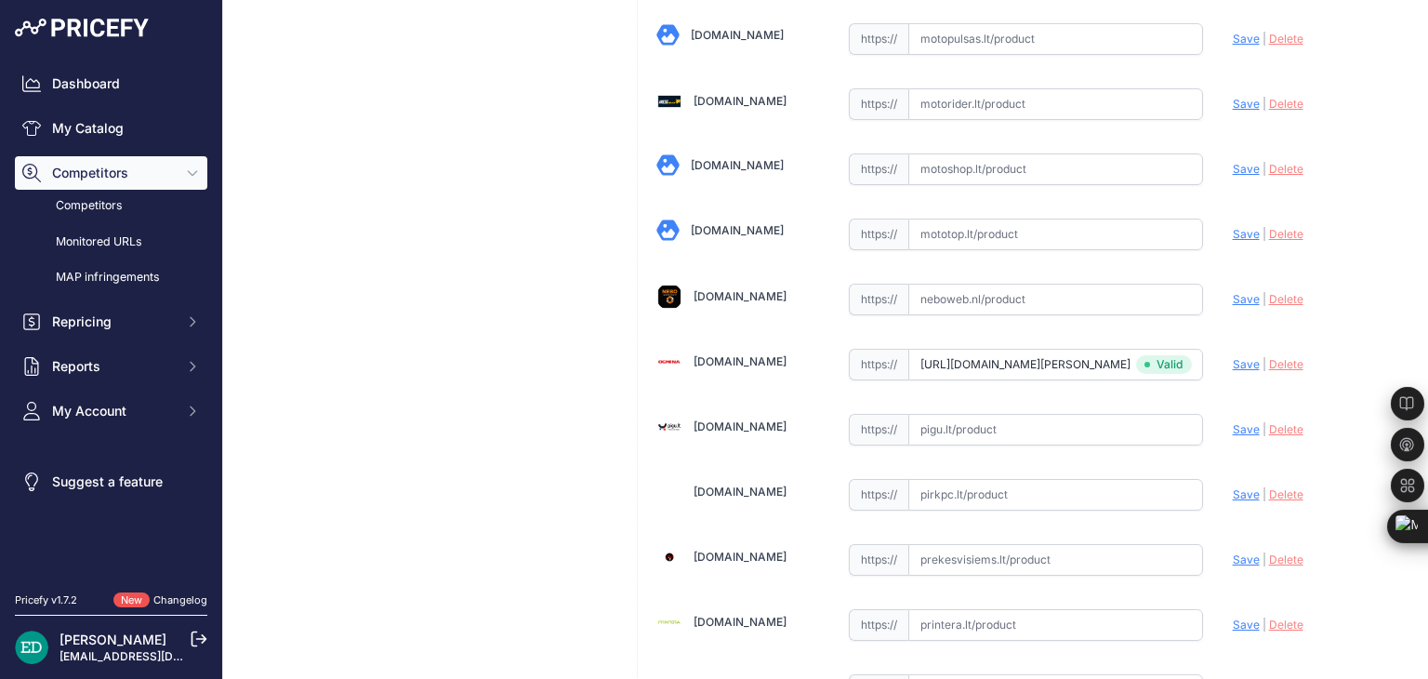
scroll to position [5362, 0]
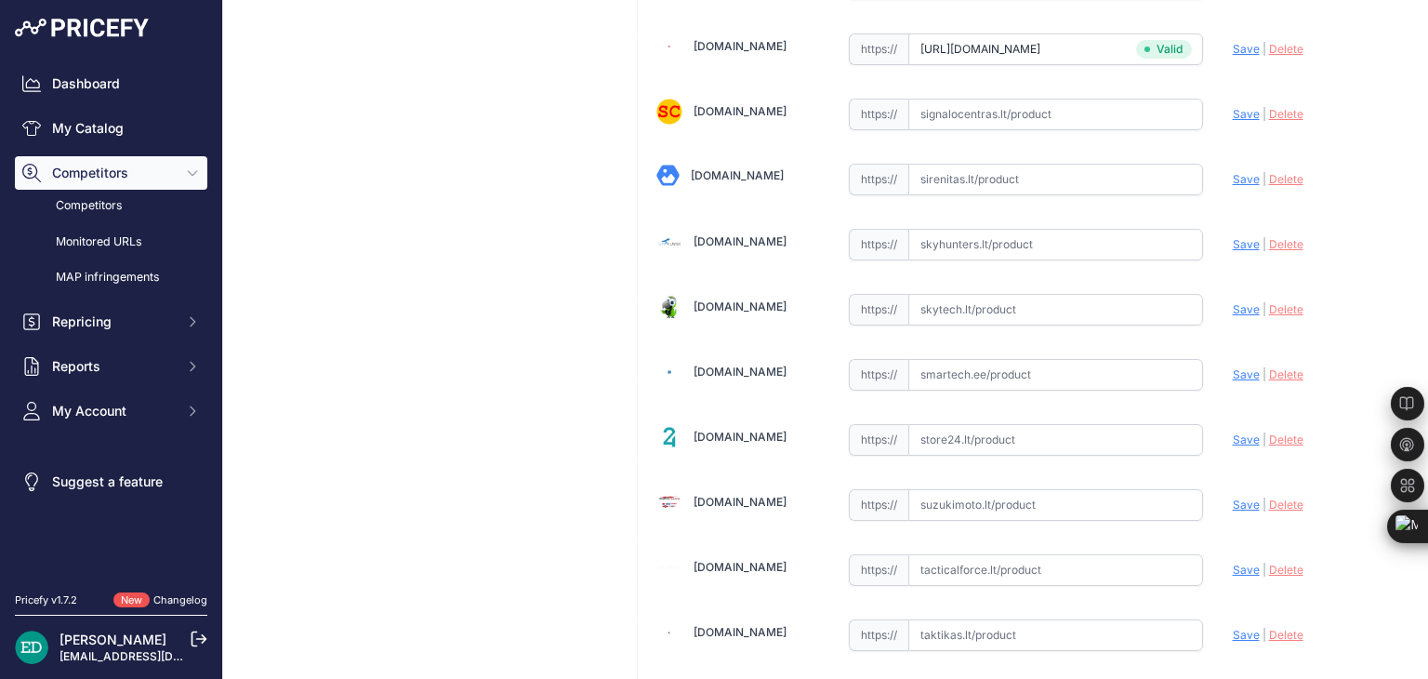
click at [940, 359] on input "text" at bounding box center [1055, 375] width 295 height 32
paste input "https://www.smartech.ee/lt/products/household-appliances-and-dishes/small-home-…"
click at [1232, 367] on span "Save" at bounding box center [1245, 374] width 27 height 14
type input "https://www.smartech.ee/lt/products/household-appliances-and-dishes/small-home-…"
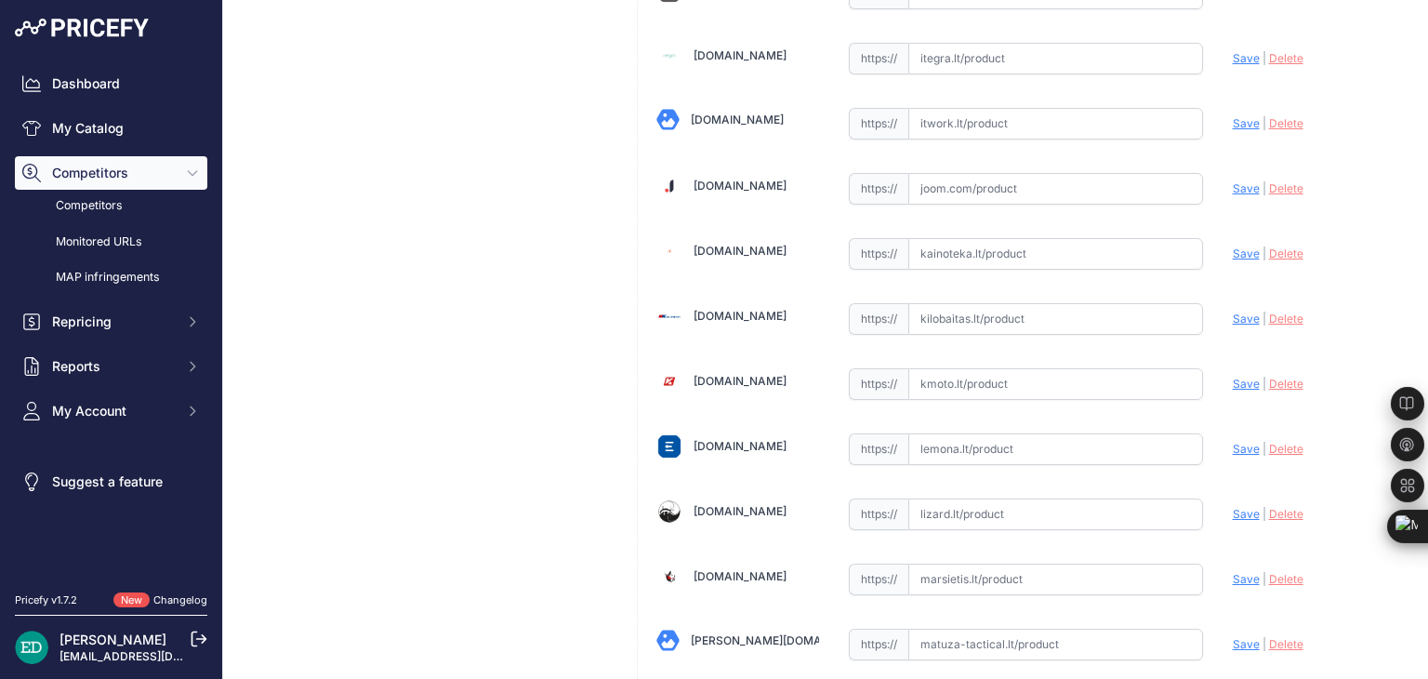
scroll to position [2974, 0]
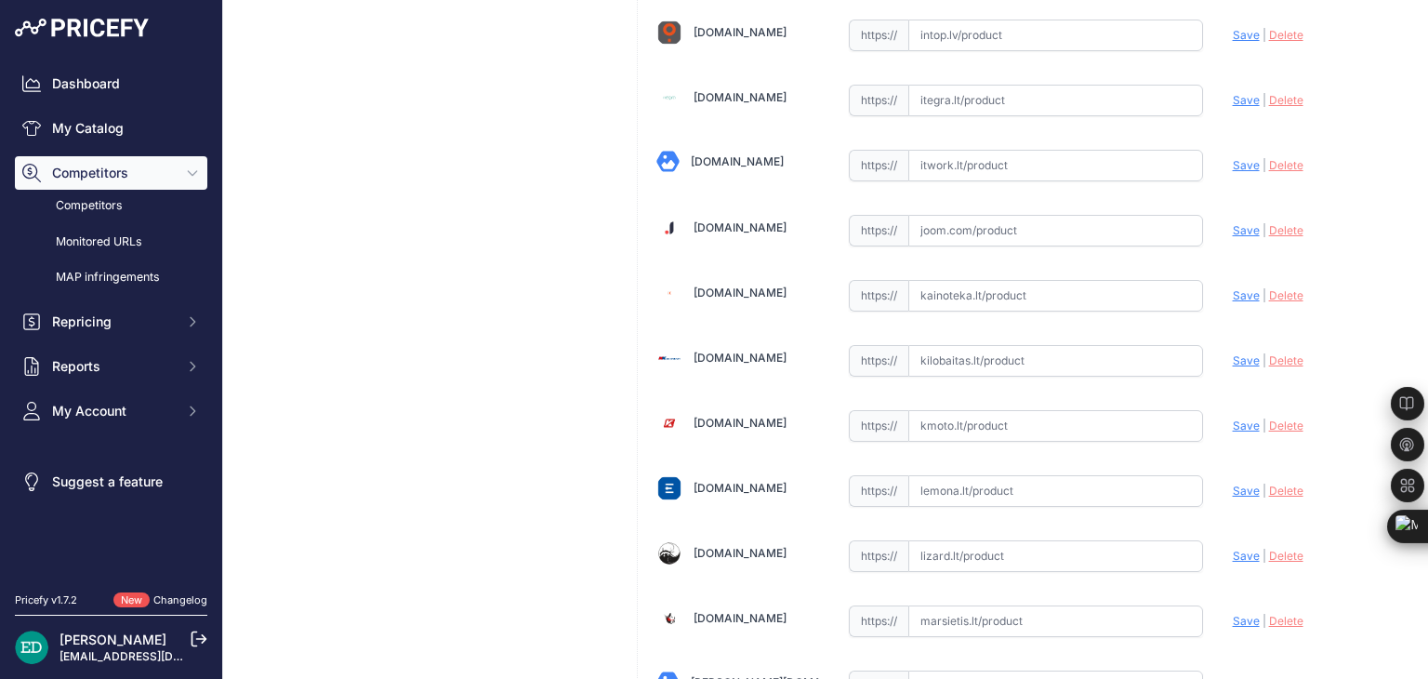
click at [986, 349] on input "text" at bounding box center [1055, 361] width 295 height 32
paste input "https://www.kilobaitas.lt/vaizdo_garso_ir_foto_technika/protingas_namas/reolink…"
click at [1232, 353] on span "Save" at bounding box center [1245, 360] width 27 height 14
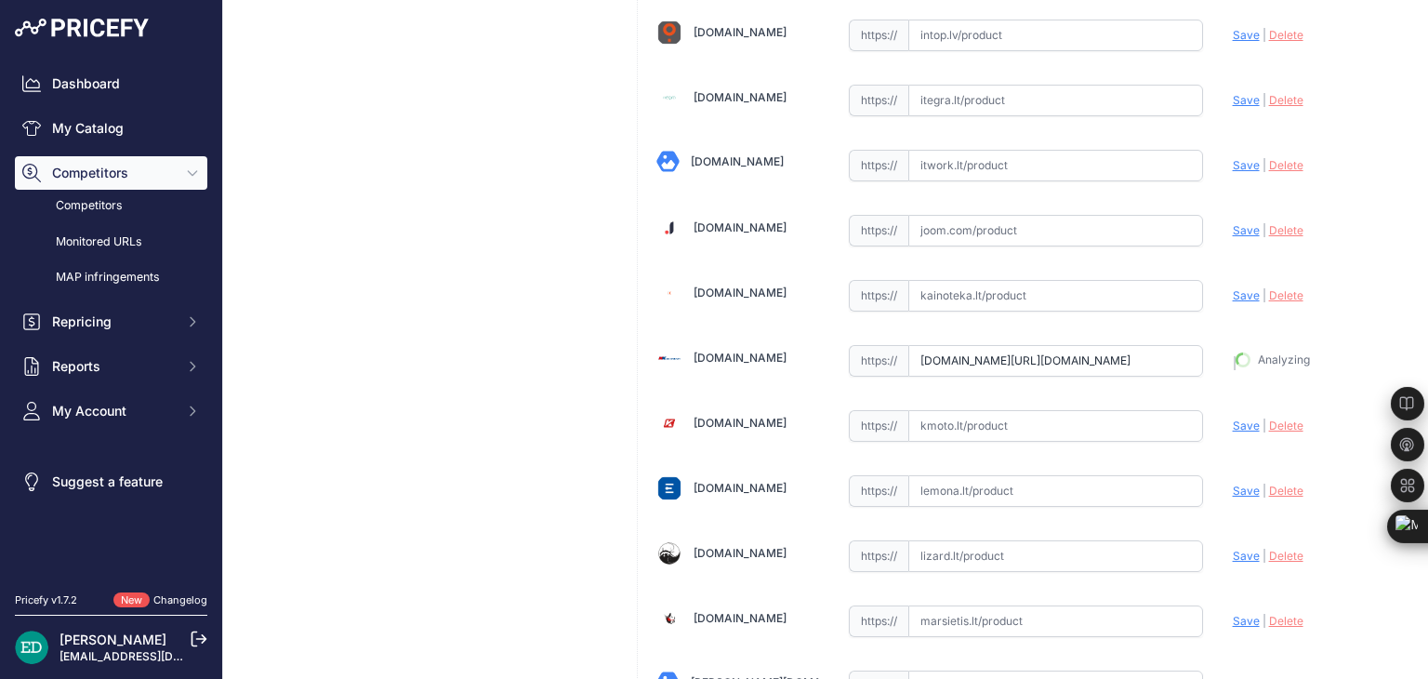
type input "https://www.kilobaitas.lt/vaizdo_garso_ir_foto_technika/protingas_namas/reolink…"
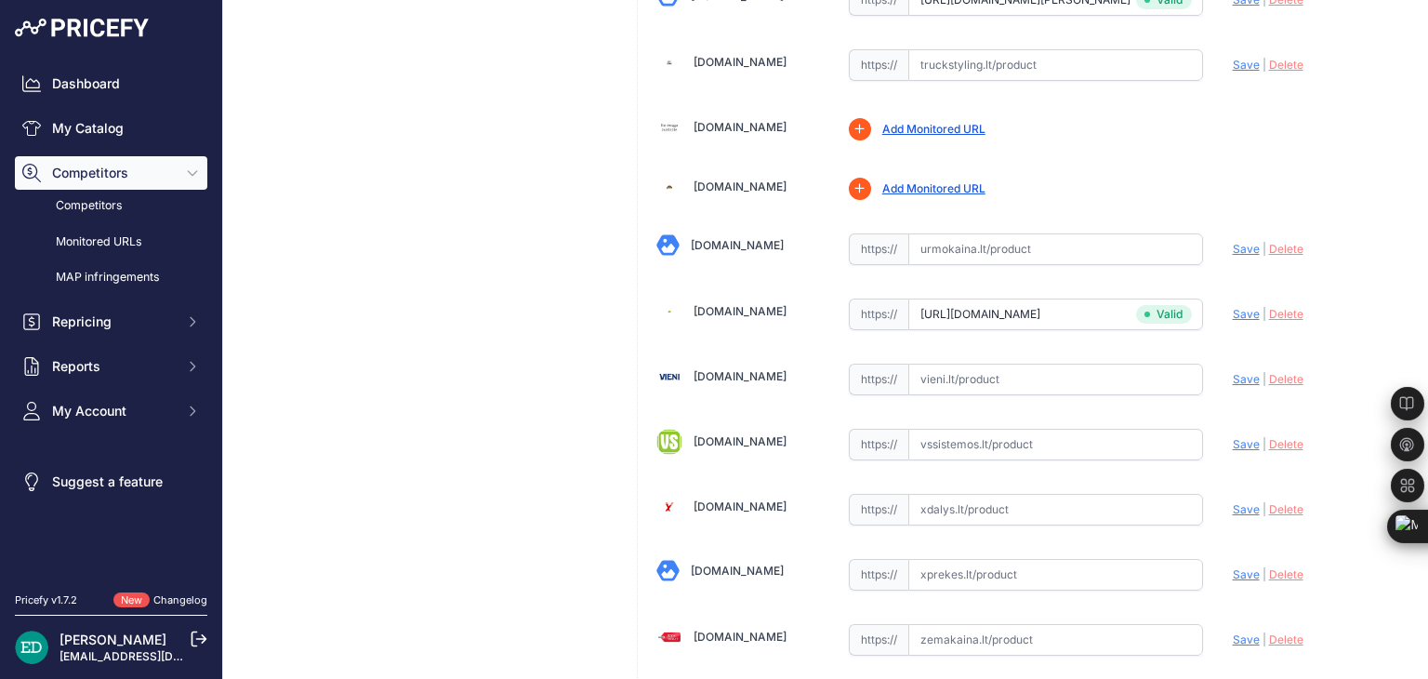
click at [970, 363] on input "text" at bounding box center [1055, 379] width 295 height 32
paste input "https://vieni.lt/lt/i%C5%A1manieji-namai/148232-reolink-d340p-smart-2k-wired-po…"
click at [1242, 372] on span "Save" at bounding box center [1245, 379] width 27 height 14
type input "https://vieni.lt/lt/i%C5%A1manieji-namai/148232-reolink-d340p-smart-2k-wired-po…"
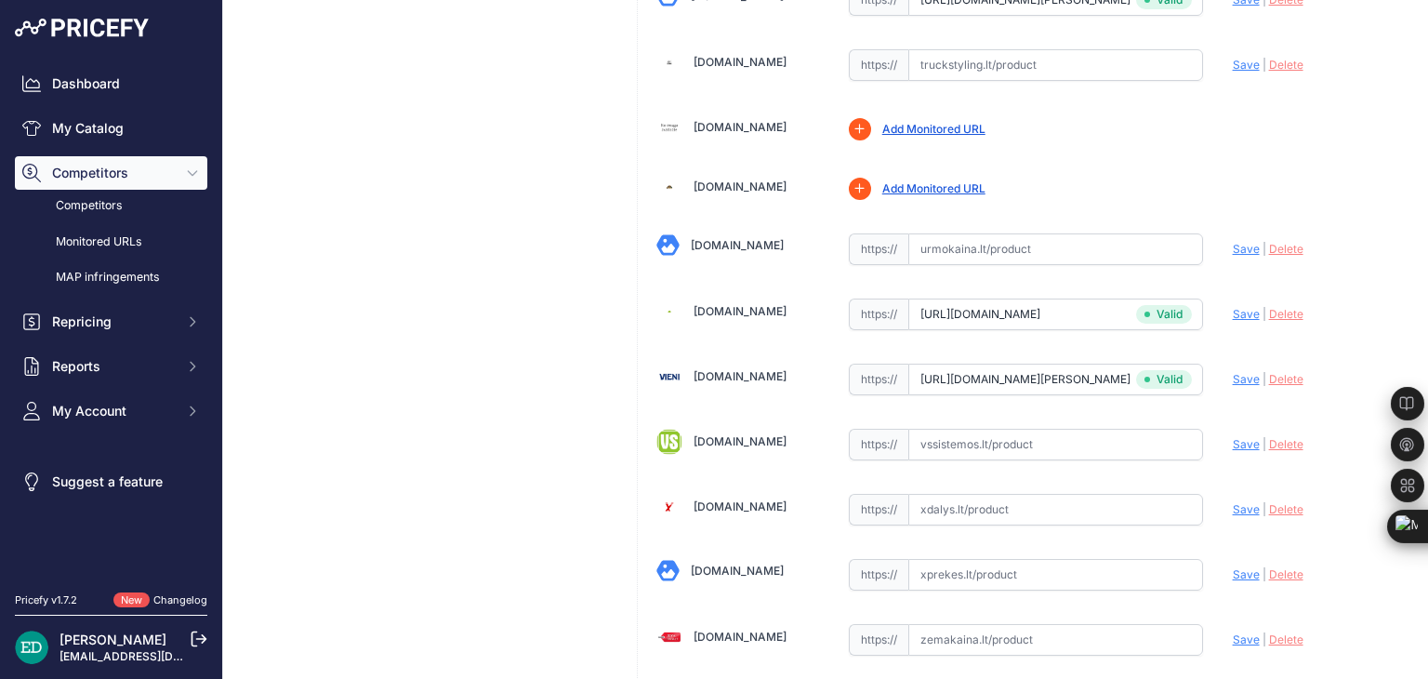
scroll to position [645, 0]
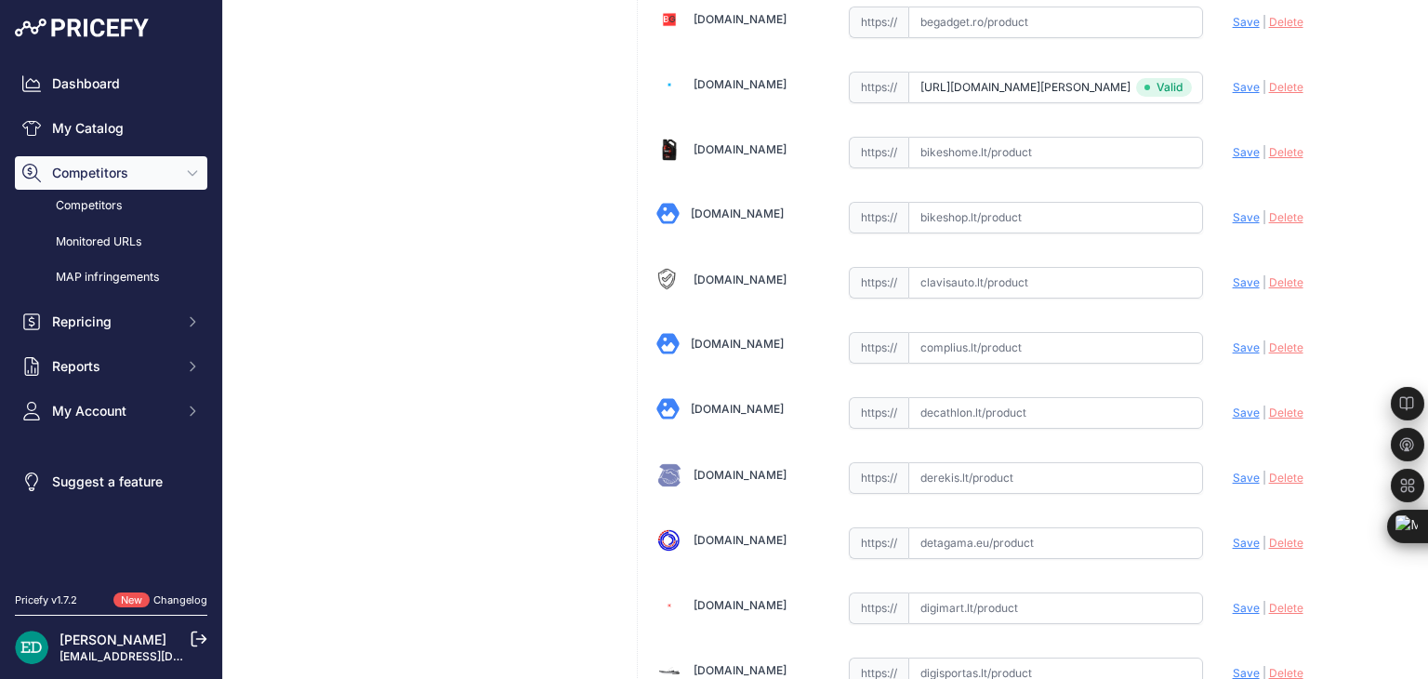
click at [963, 345] on input "text" at bounding box center [1055, 348] width 295 height 32
paste input "https://complius.lt/vdb2k01wd-reolink-d340p-smart-2k-wired-poe-video-doorbell-w…"
drag, startPoint x: 1222, startPoint y: 343, endPoint x: 1170, endPoint y: 283, distance: 79.0
click at [1232, 343] on span "Save" at bounding box center [1245, 347] width 27 height 14
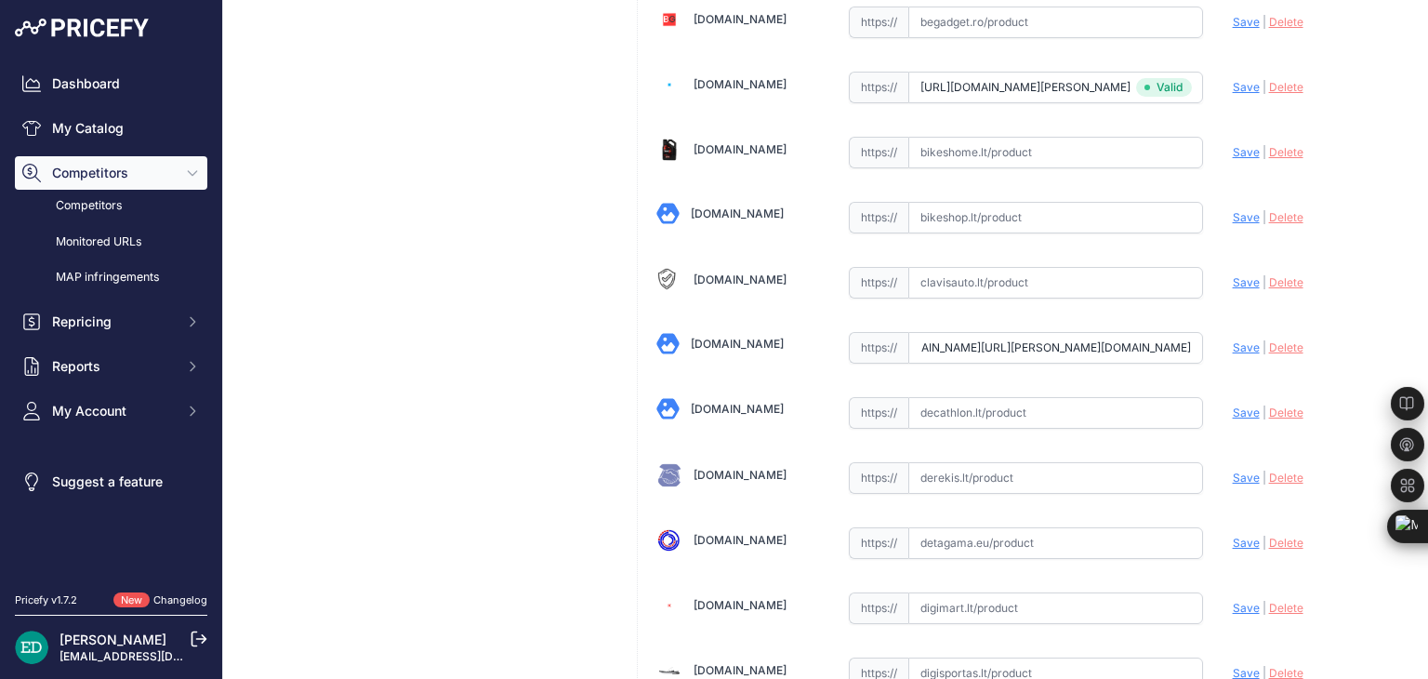
scroll to position [0, 0]
type input "https://complius.lt/vdb2k01wd-reolink-d340p-smart-2k-wired-poe-video-doorbell-w…"
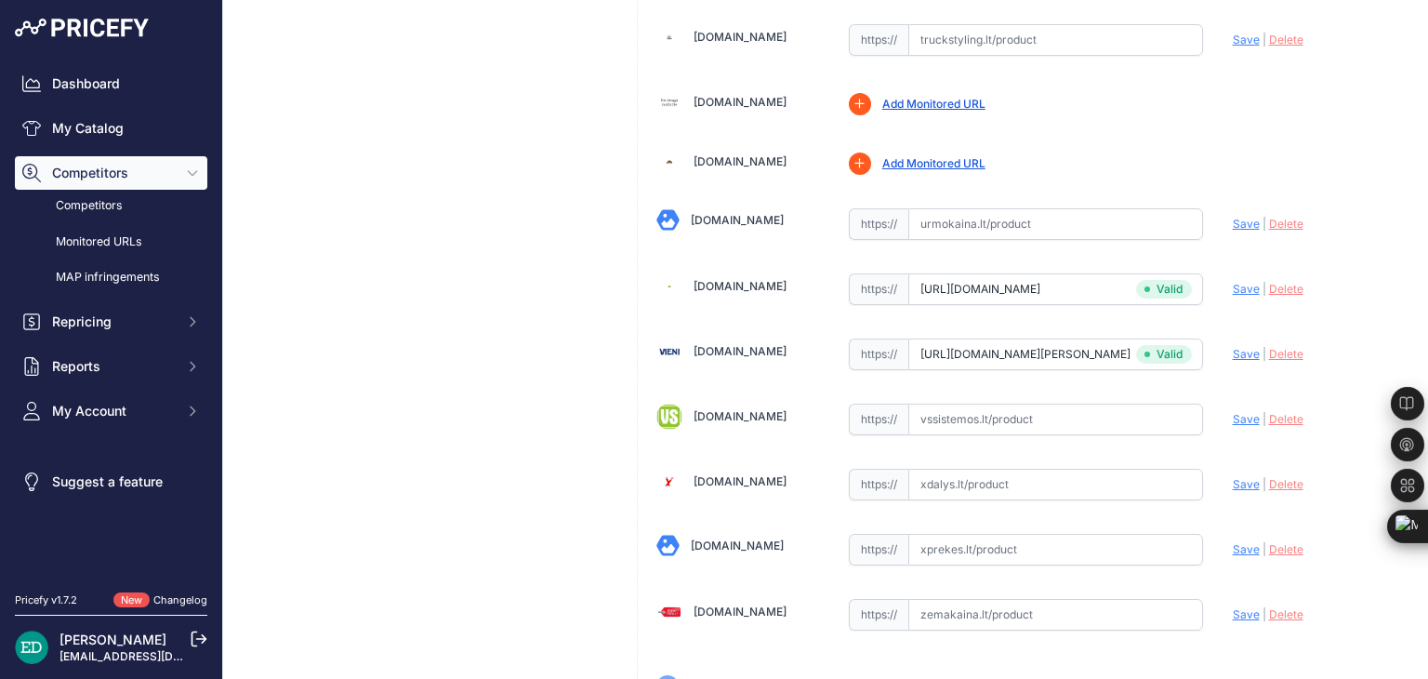
scroll to position [6400, 0]
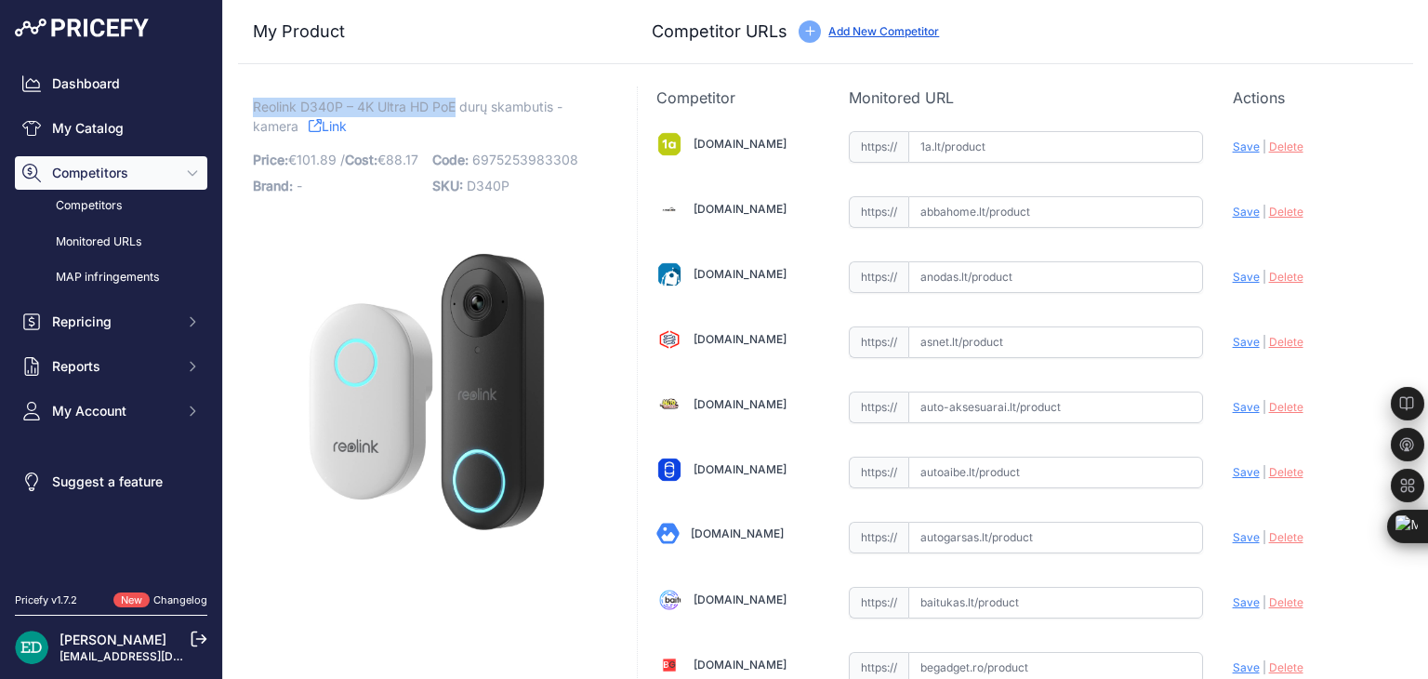
drag, startPoint x: 457, startPoint y: 106, endPoint x: 256, endPoint y: 112, distance: 201.8
click at [256, 112] on span "Reolink D340P – 4K Ultra HD PoE durų skambutis - kamera" at bounding box center [408, 116] width 310 height 43
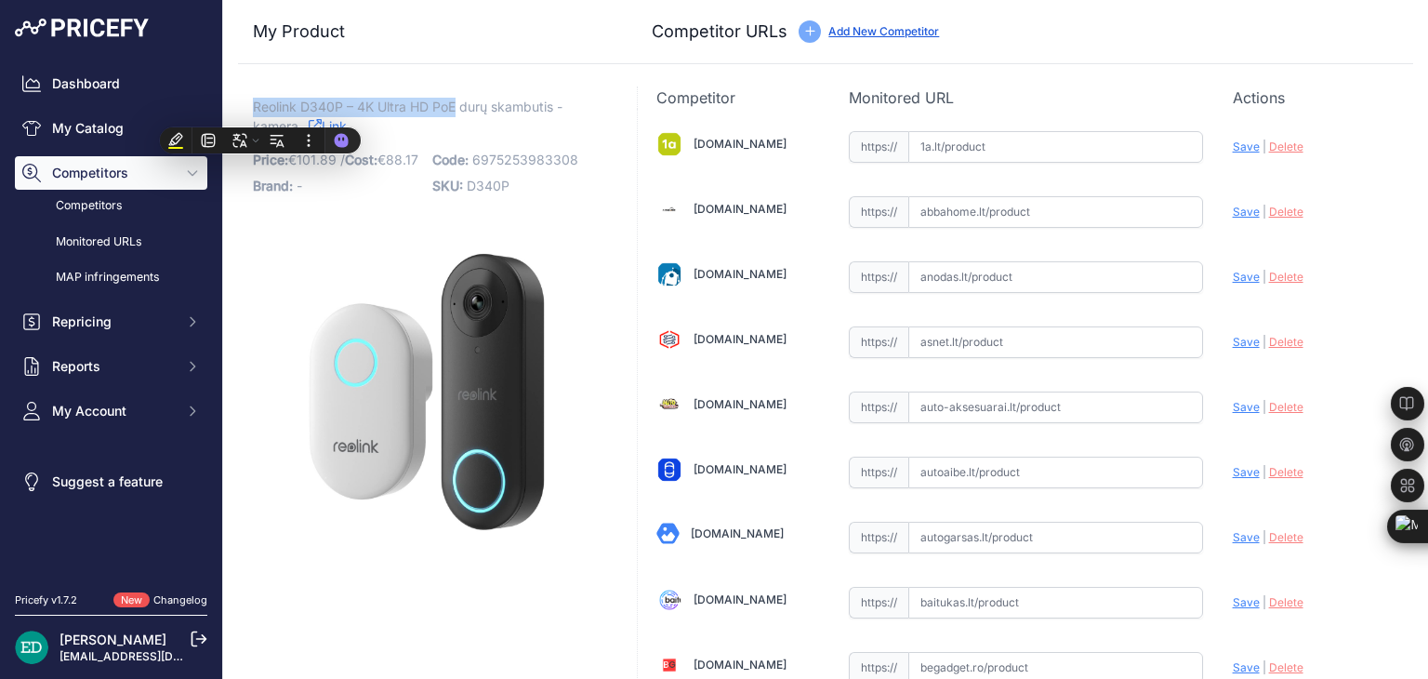
copy span "Reolink D340P – 4K Ultra HD PoE"
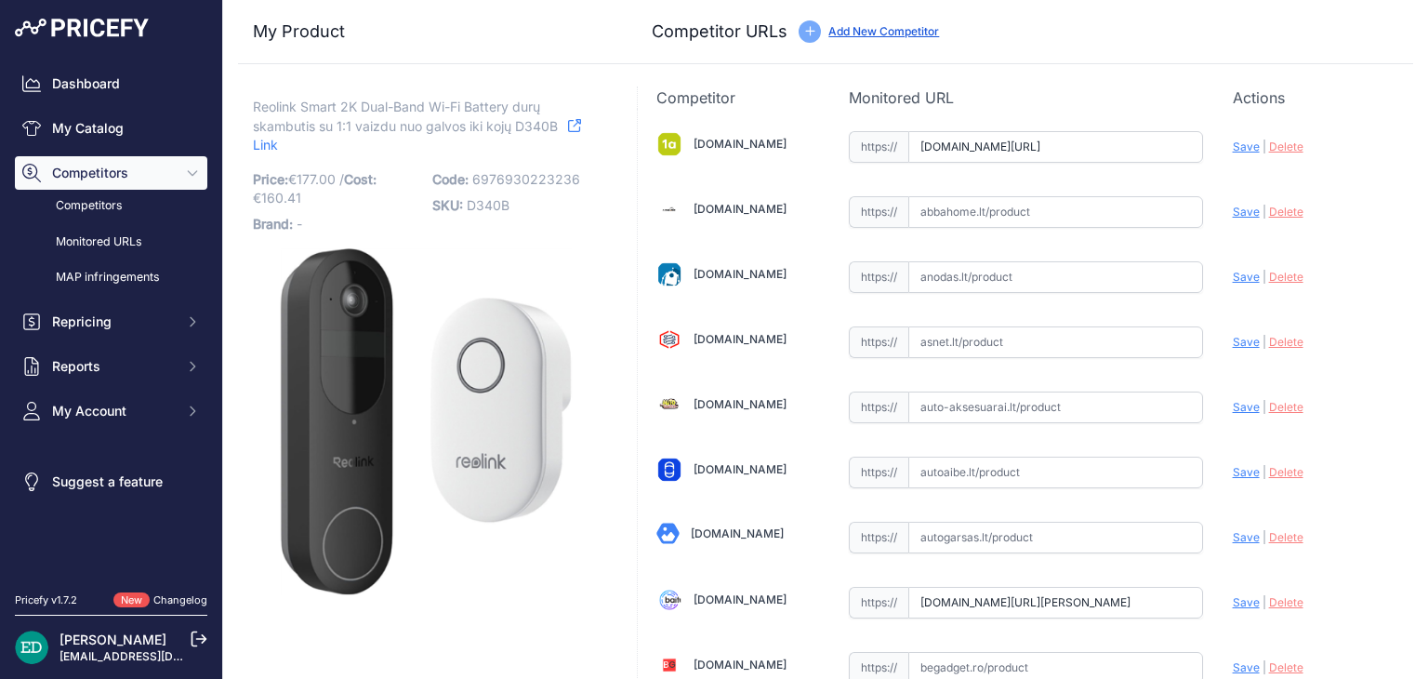
click at [974, 600] on input "baitukas.lt/produktas/reolink-d340p-smart-2k-wired-poe-video-doorbell-with-chim…" at bounding box center [1055, 603] width 295 height 32
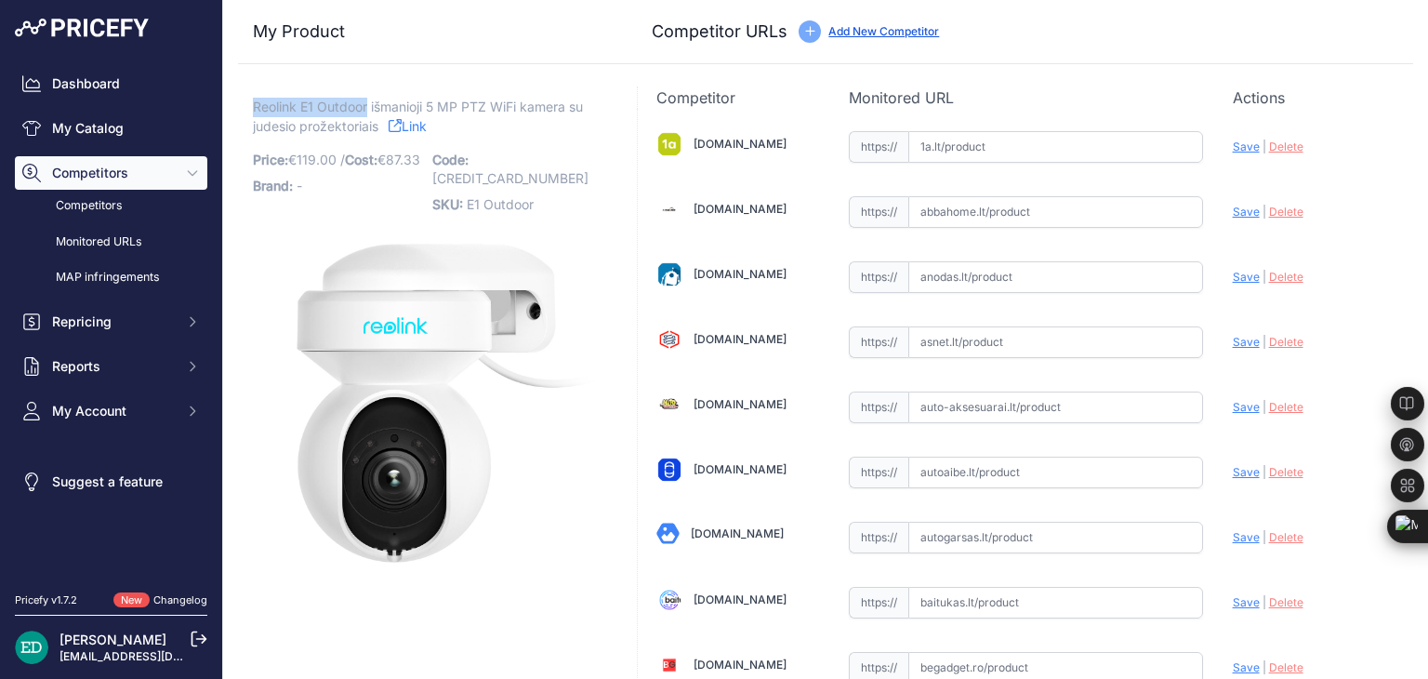
drag, startPoint x: 367, startPoint y: 102, endPoint x: 253, endPoint y: 111, distance: 114.6
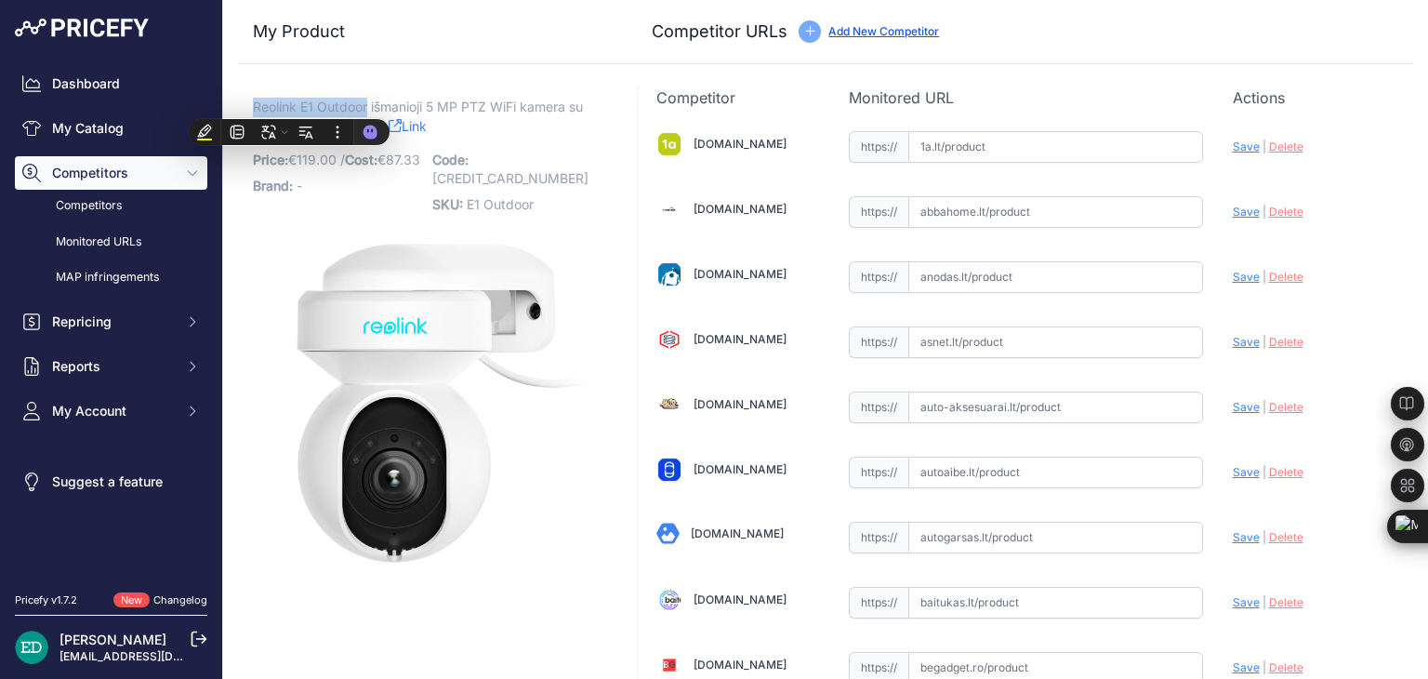
copy span "Reolink E1 Outdoor"
click at [566, 195] on p "SKU: E1 Outdoor" at bounding box center [516, 204] width 168 height 26
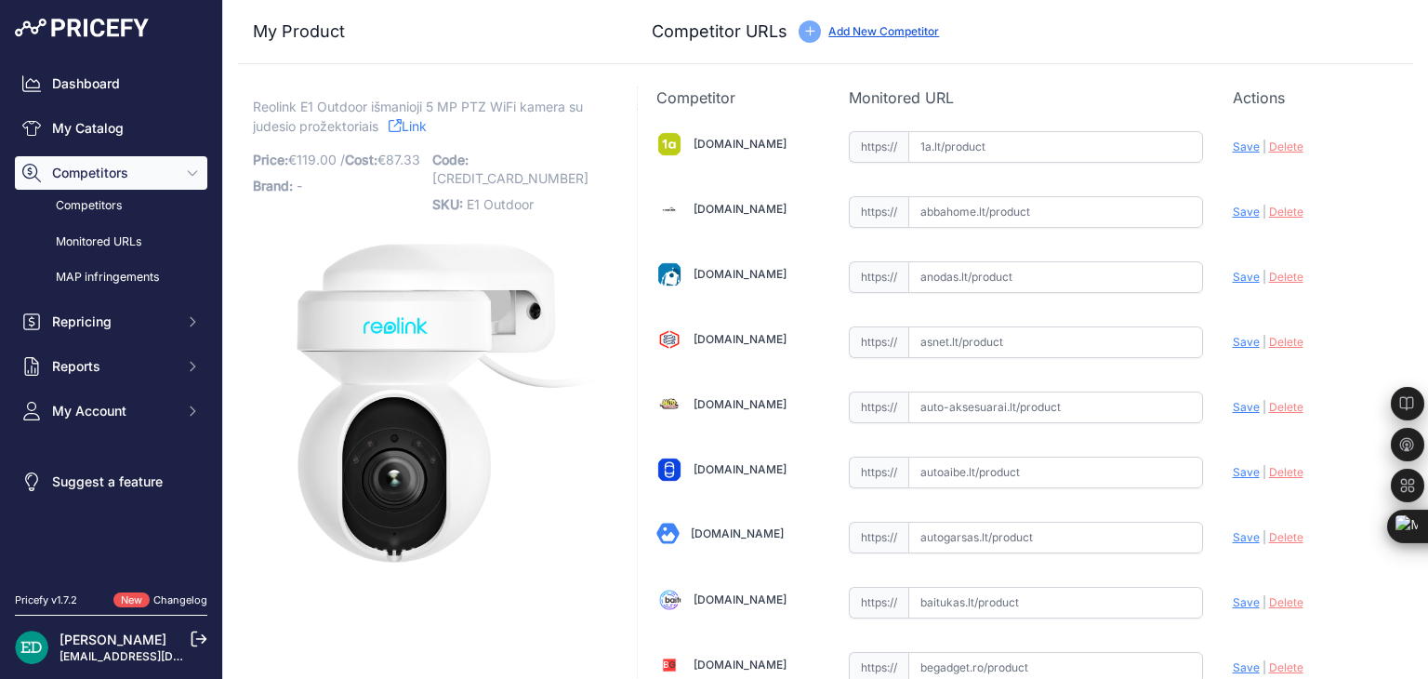
click at [1021, 30] on div "Competitor URLs Add New Competitor" at bounding box center [1025, 32] width 746 height 26
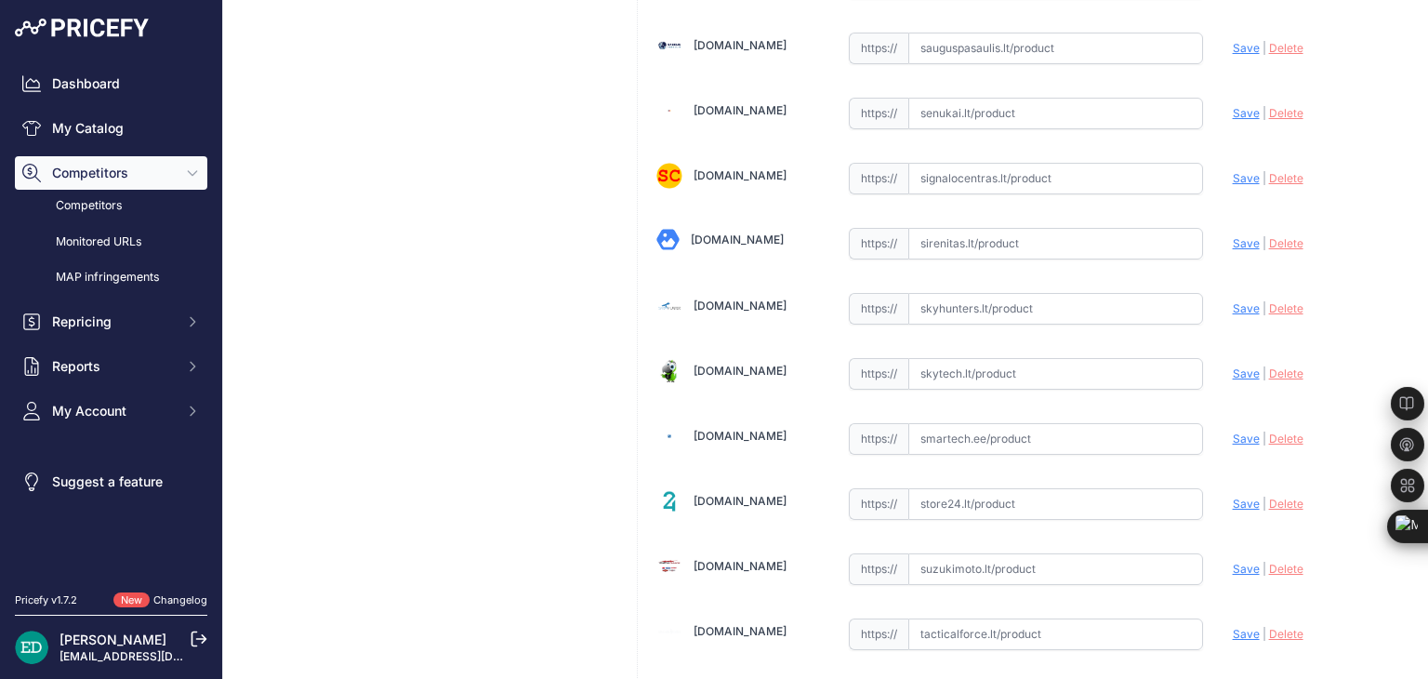
scroll to position [5686, 0]
click at [952, 361] on input "text" at bounding box center [1055, 377] width 295 height 32
paste input "[URL][DOMAIN_NAME][PERSON_NAME][DOMAIN_NAME]"
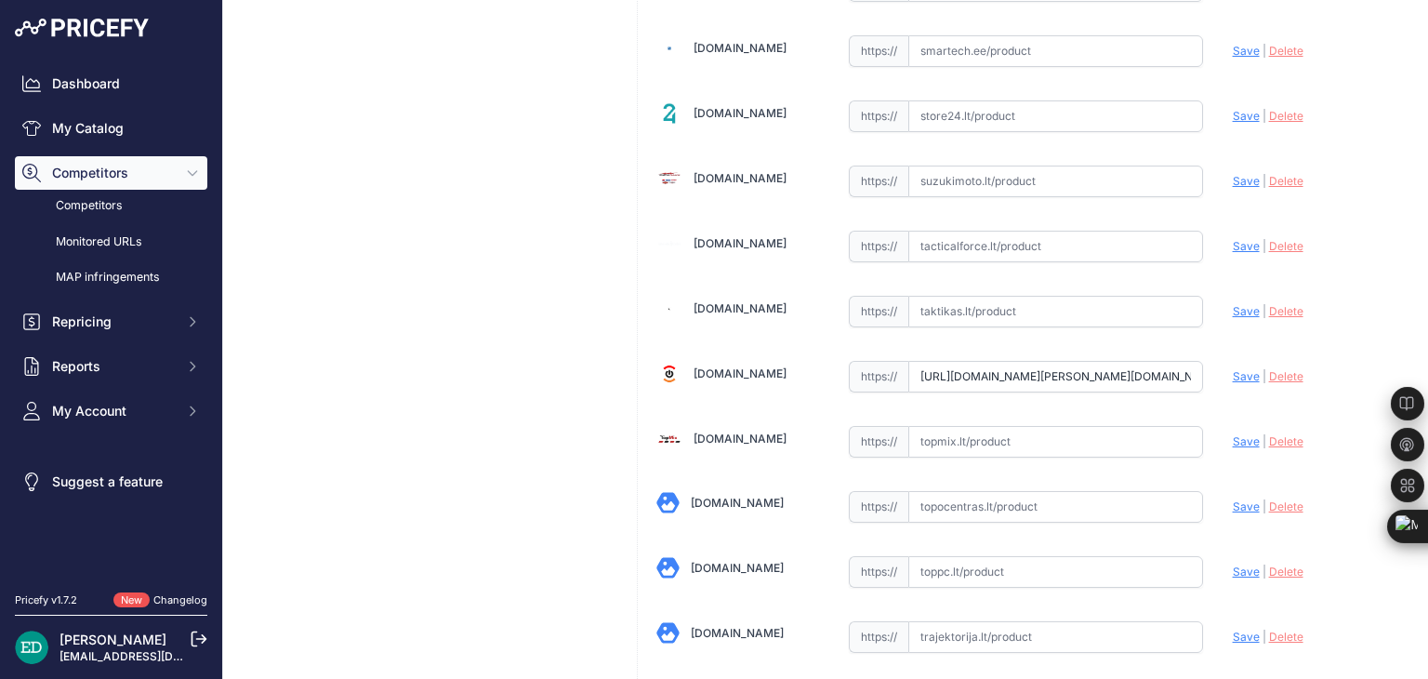
scroll to position [0, 563]
click at [1232, 369] on span "Save" at bounding box center [1245, 376] width 27 height 14
type input "[URL][DOMAIN_NAME][PERSON_NAME]"
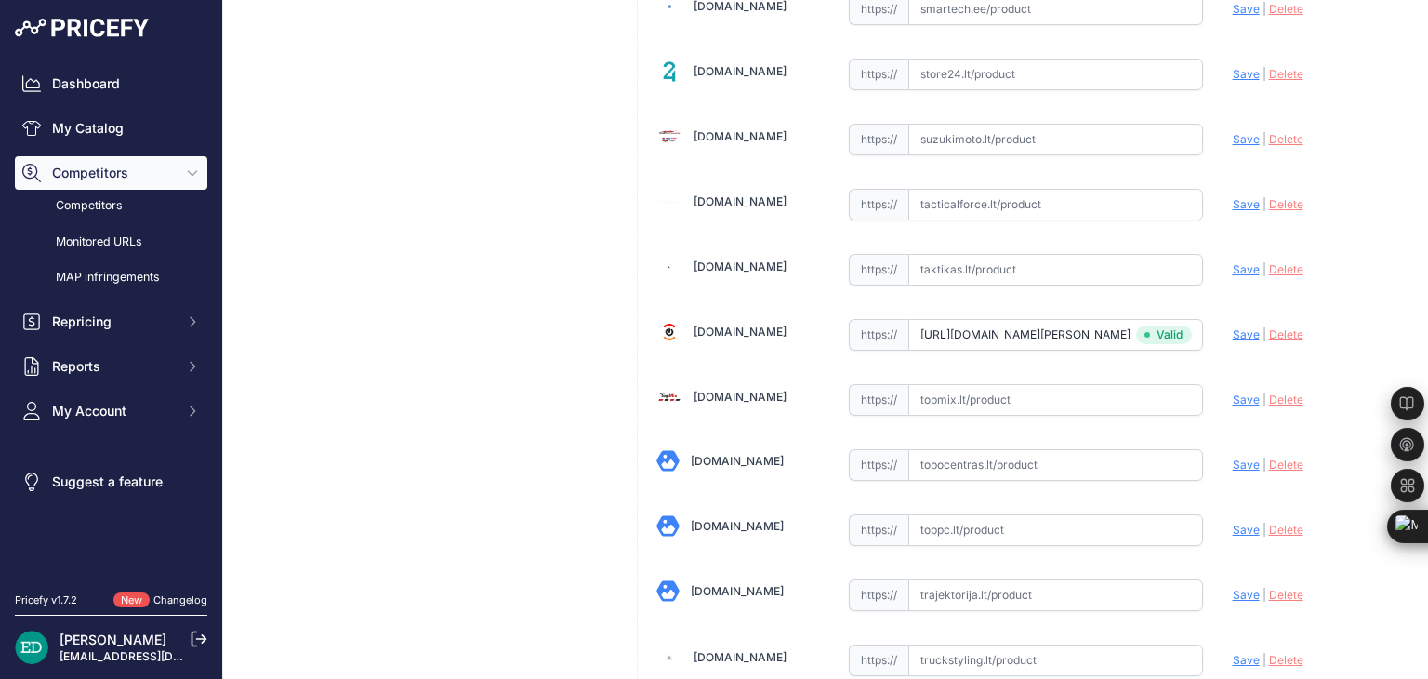
scroll to position [5686, 0]
